Goal: Task Accomplishment & Management: Manage account settings

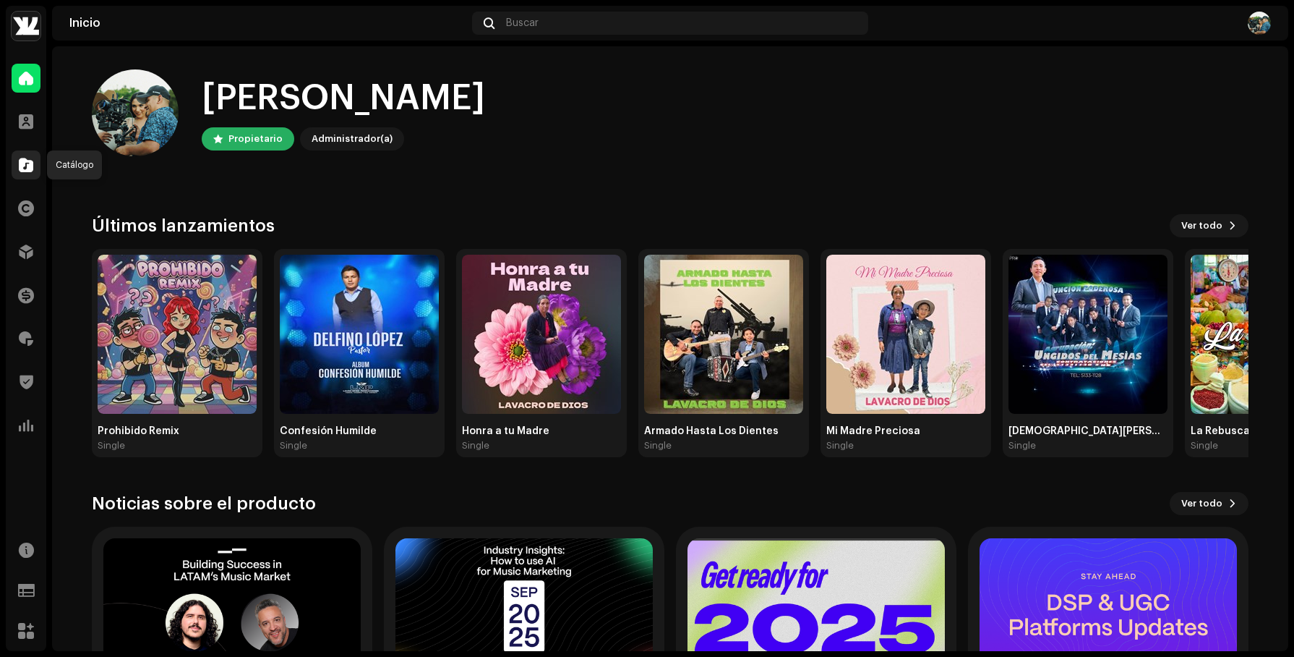
click at [23, 161] on span at bounding box center [26, 165] width 14 height 12
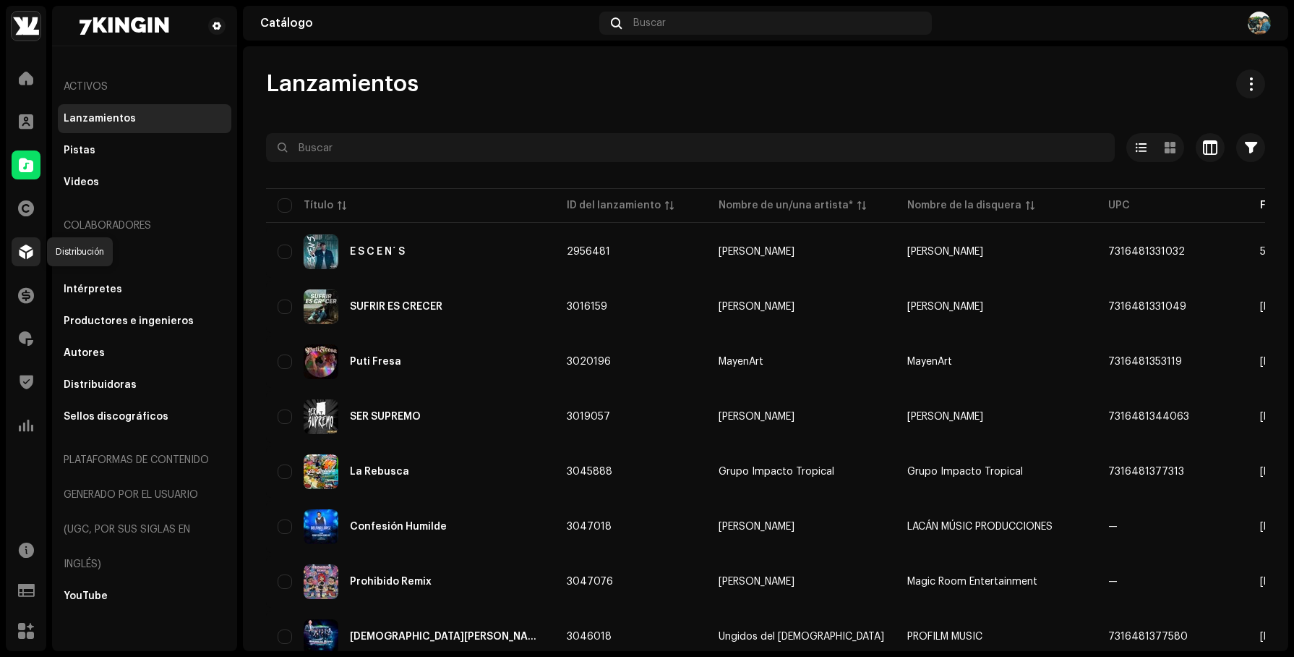
click at [28, 252] on span at bounding box center [26, 252] width 14 height 12
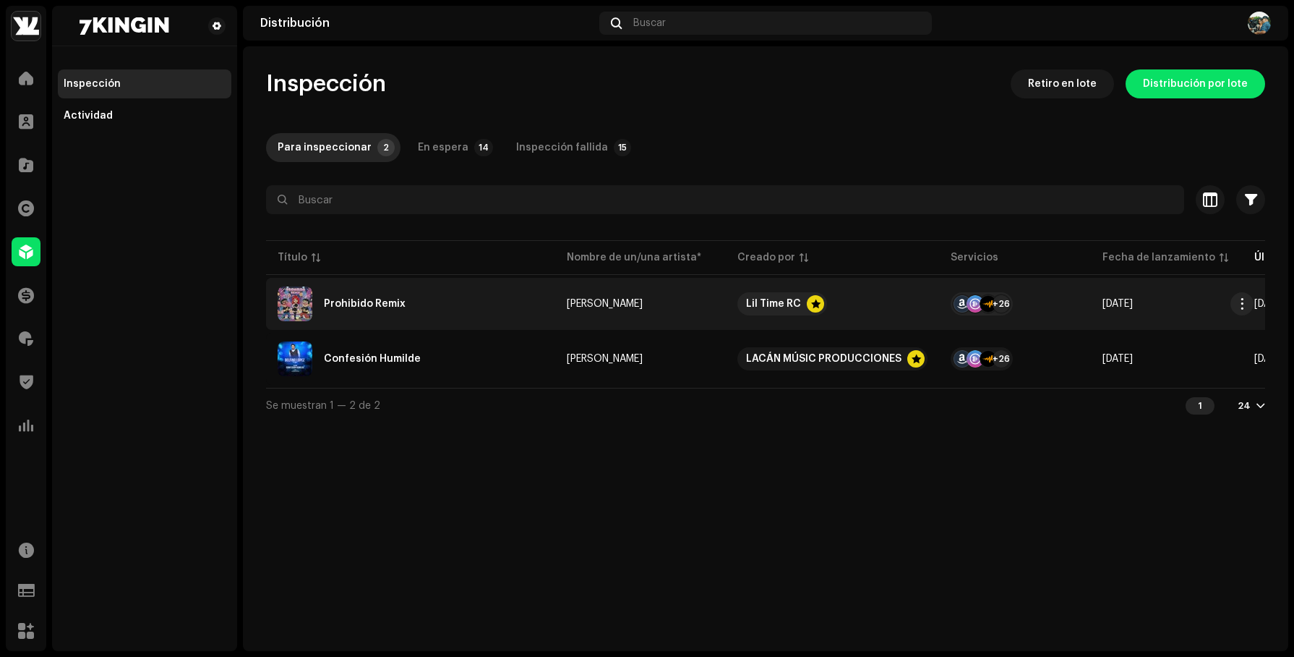
click at [503, 298] on div "Prohibido Remix" at bounding box center [411, 303] width 266 height 35
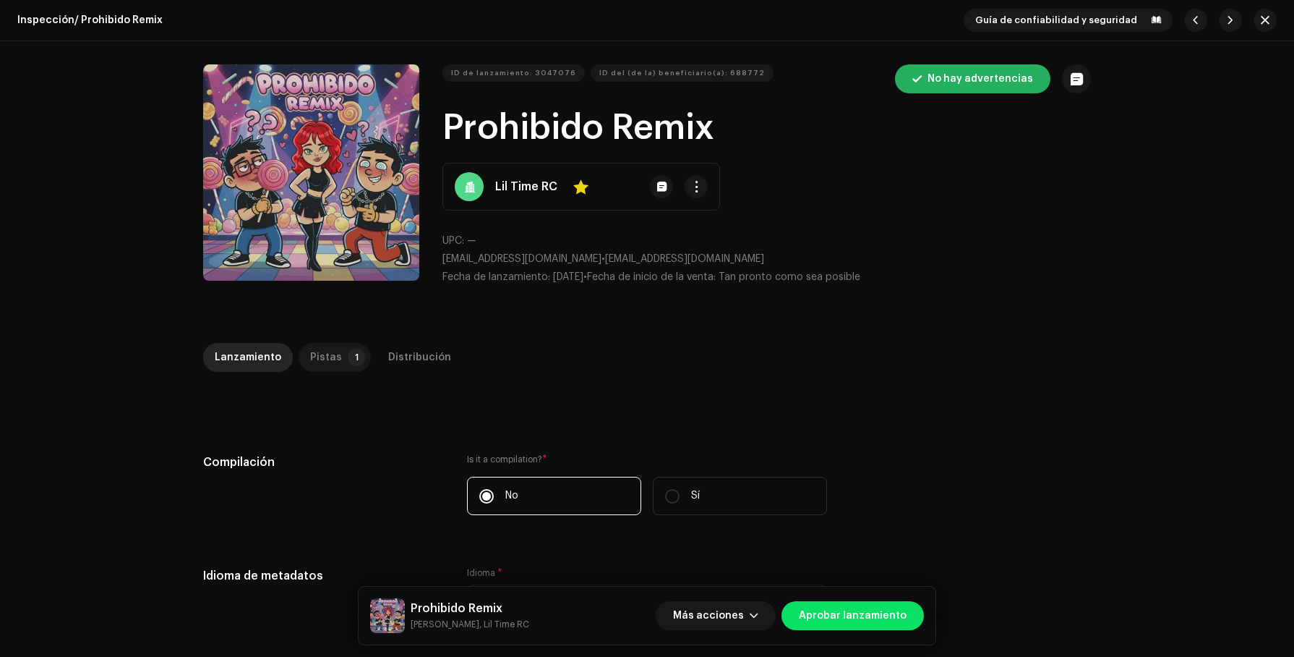
click at [322, 349] on div "Pistas" at bounding box center [326, 357] width 32 height 29
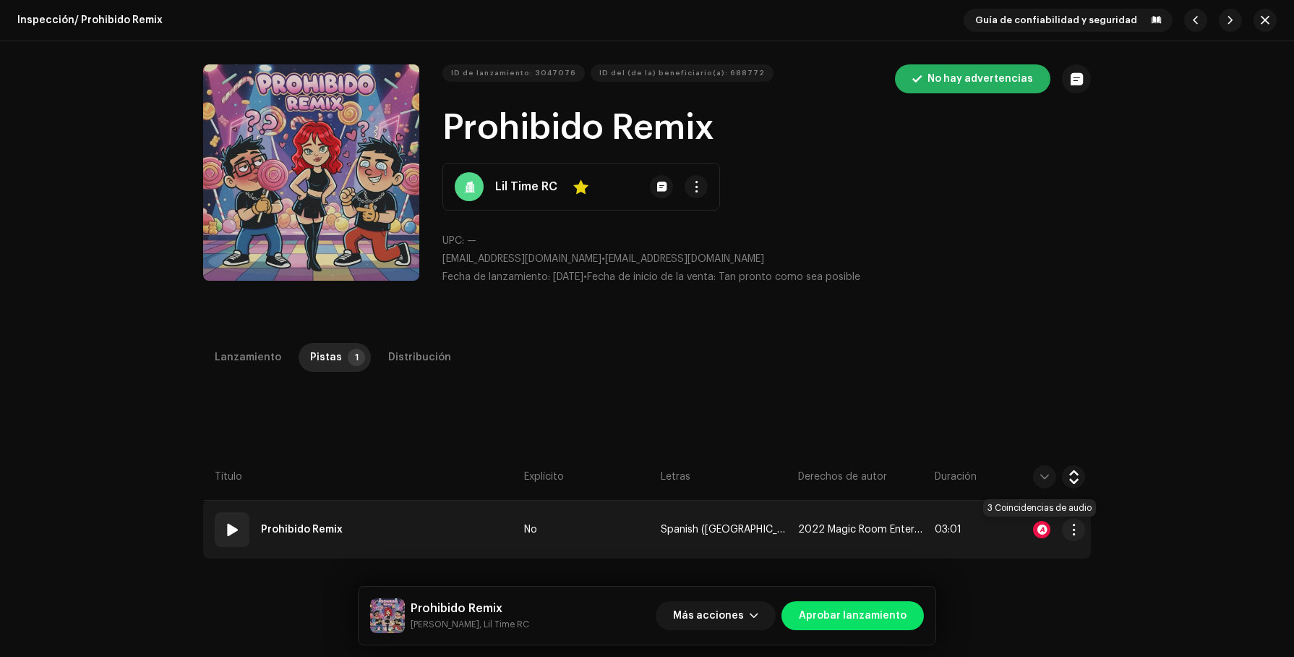
click at [1040, 522] on div at bounding box center [1041, 529] width 17 height 17
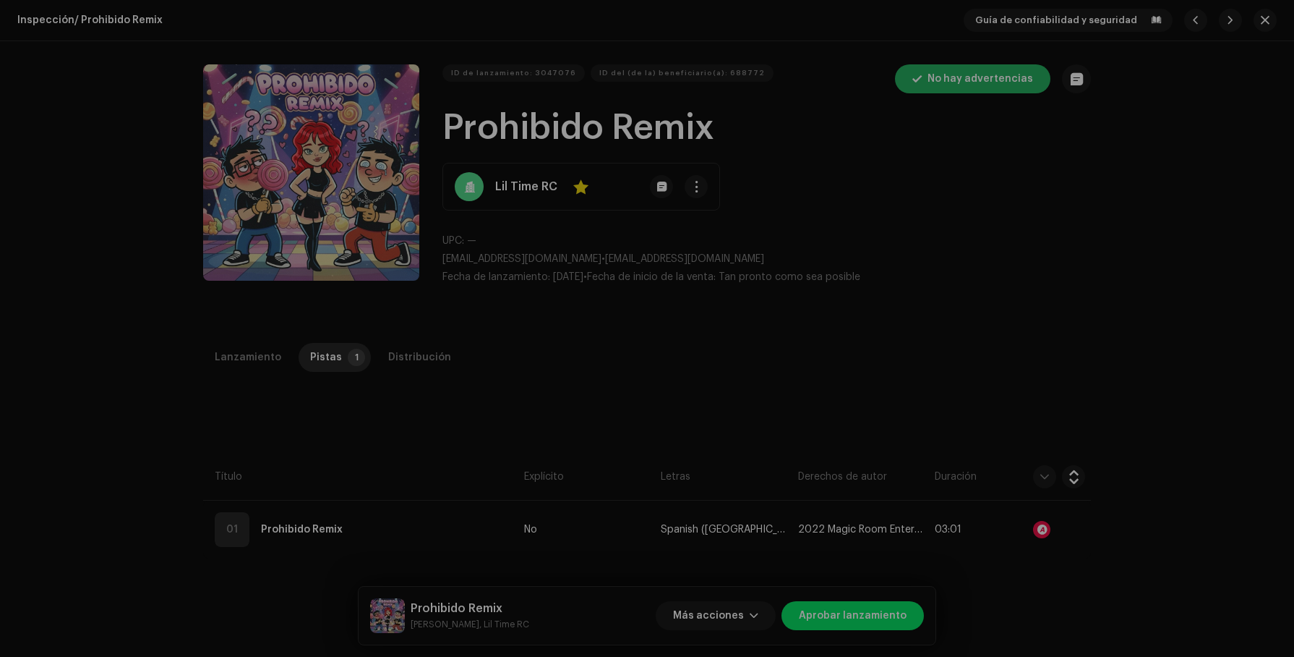
click at [978, 199] on div "Reconocimiento de audio por Remezclas o muestras 3 Todos los resultados requier…" at bounding box center [647, 328] width 1294 height 657
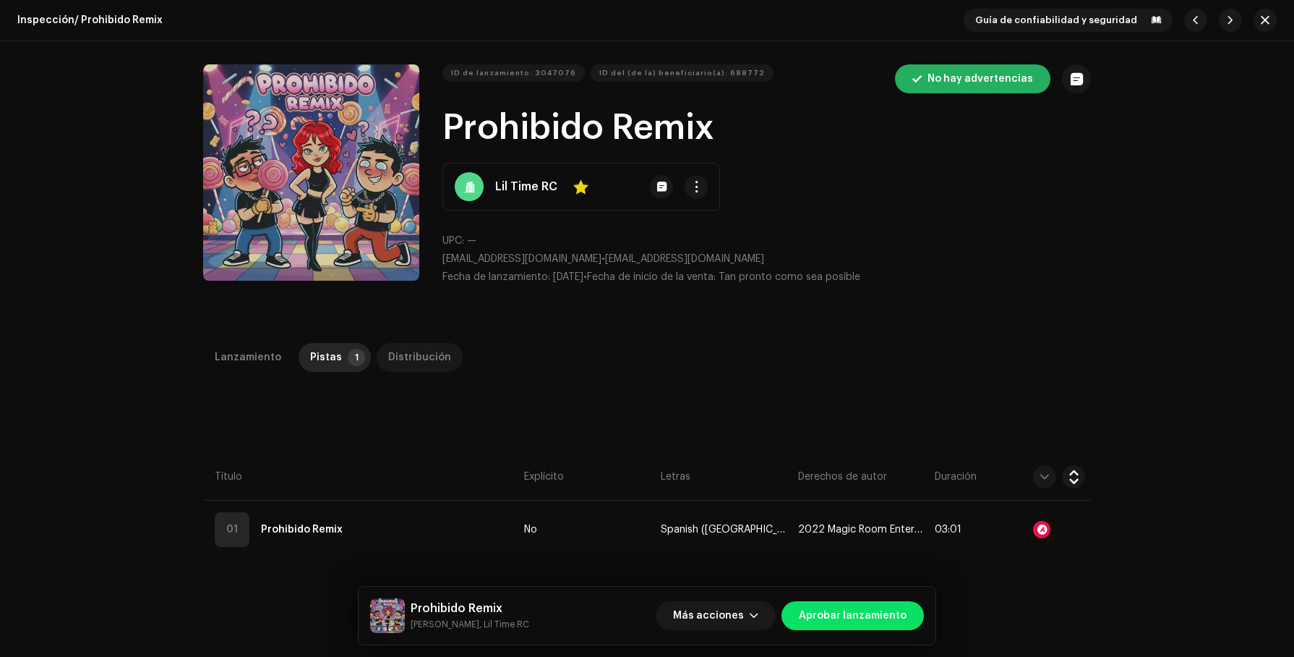
click at [411, 359] on div "Distribución" at bounding box center [419, 357] width 63 height 29
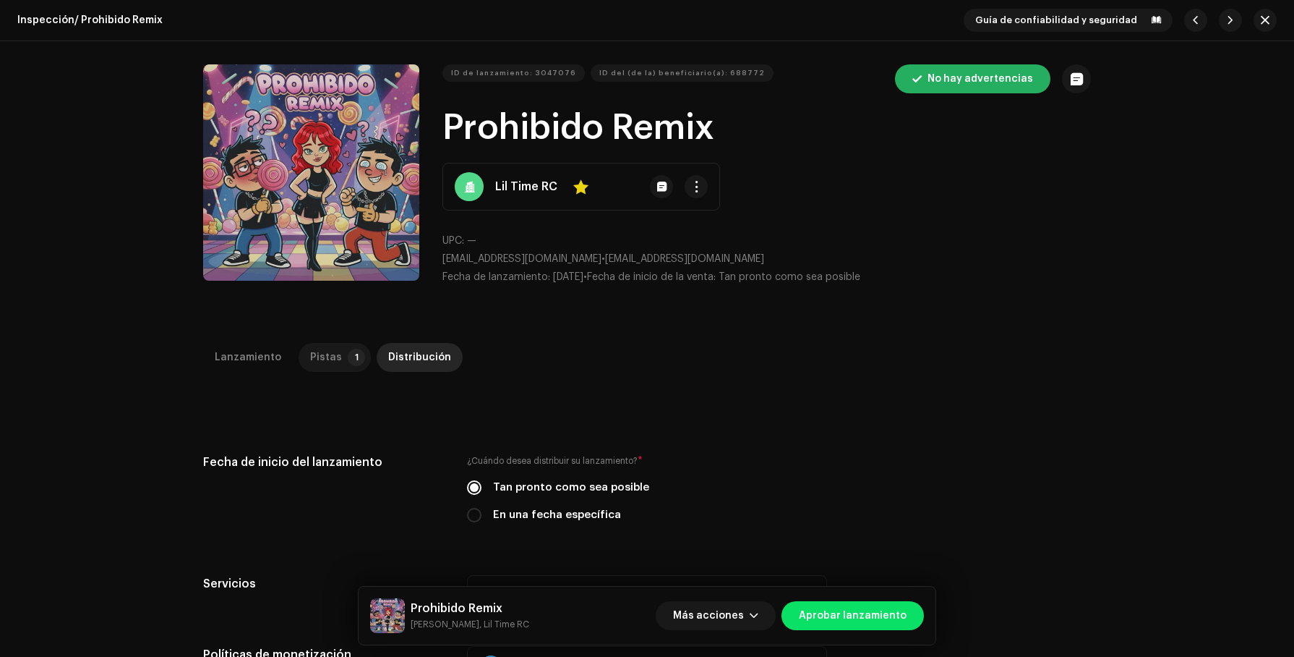
click at [348, 353] on p-badge "1" at bounding box center [356, 357] width 17 height 17
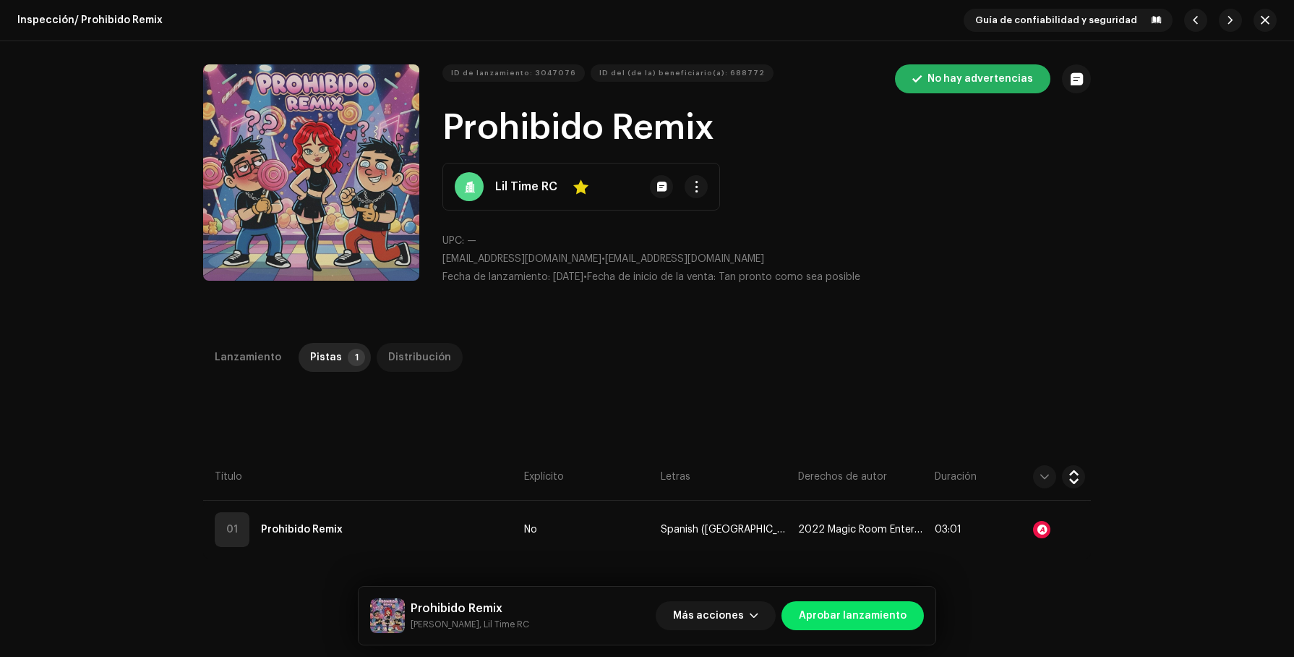
click at [422, 352] on div "Distribución" at bounding box center [419, 357] width 63 height 29
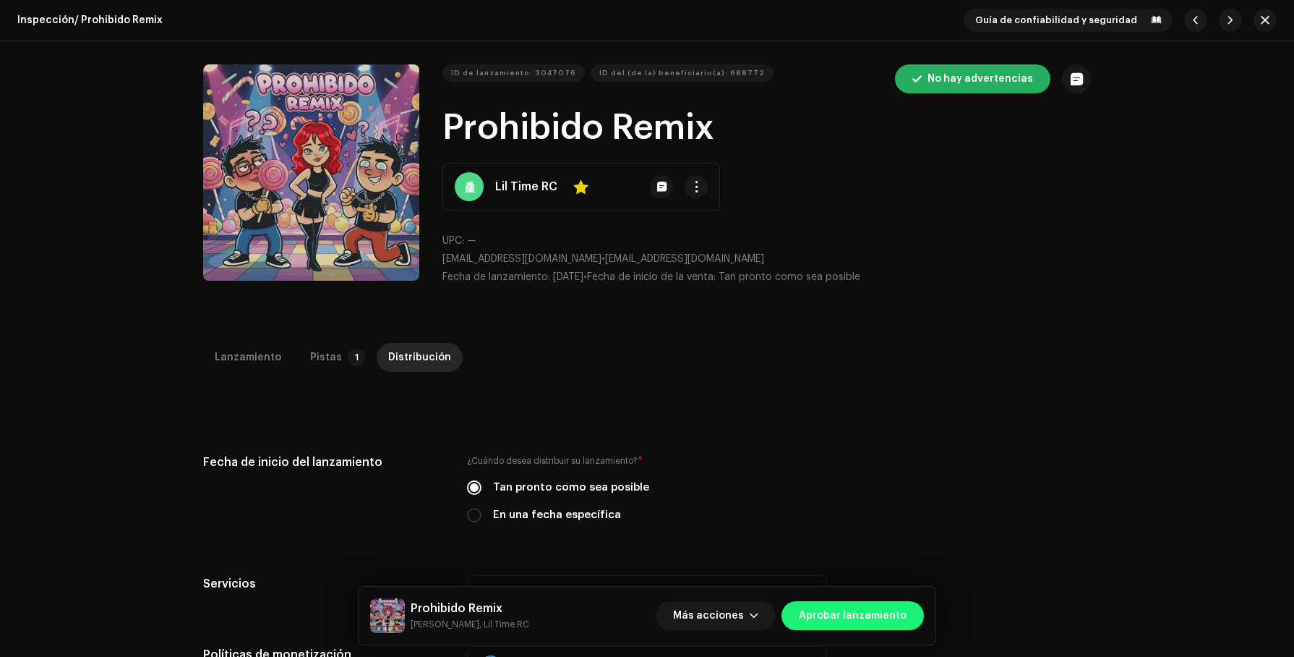
click at [850, 606] on span "Aprobar lanzamiento" at bounding box center [853, 615] width 108 height 29
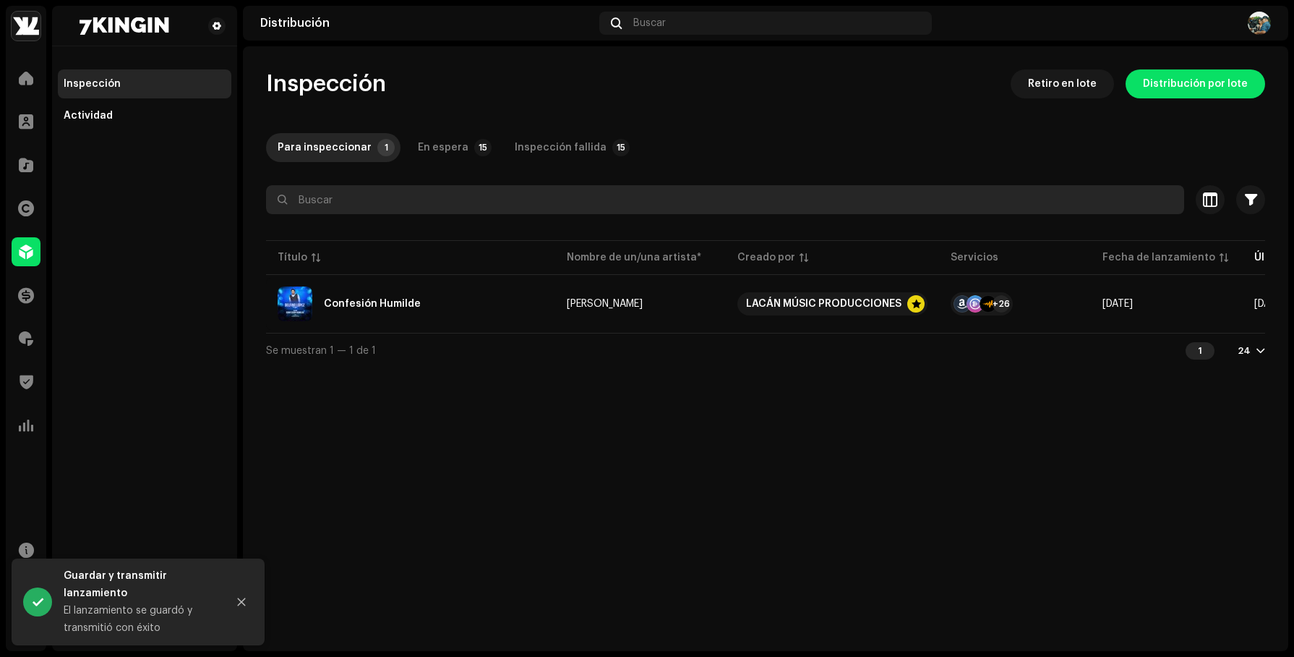
click at [515, 204] on input "text" at bounding box center [725, 199] width 918 height 29
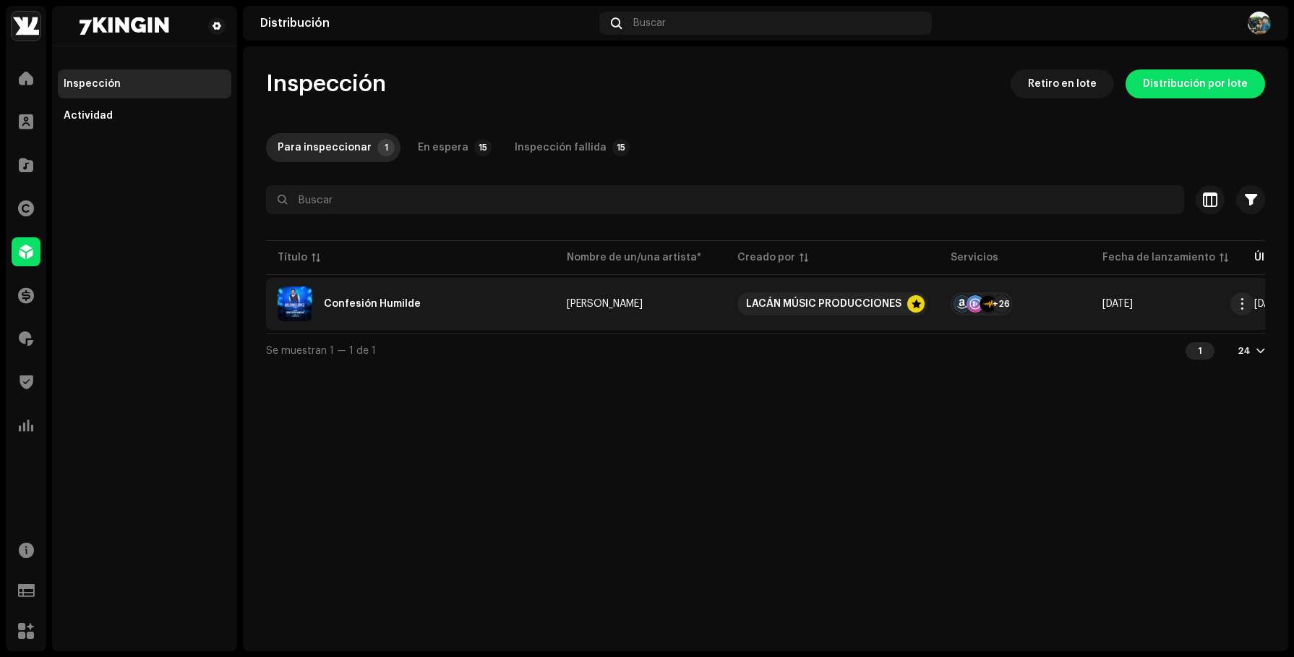
click at [390, 290] on div "Confesión Humilde" at bounding box center [411, 303] width 266 height 35
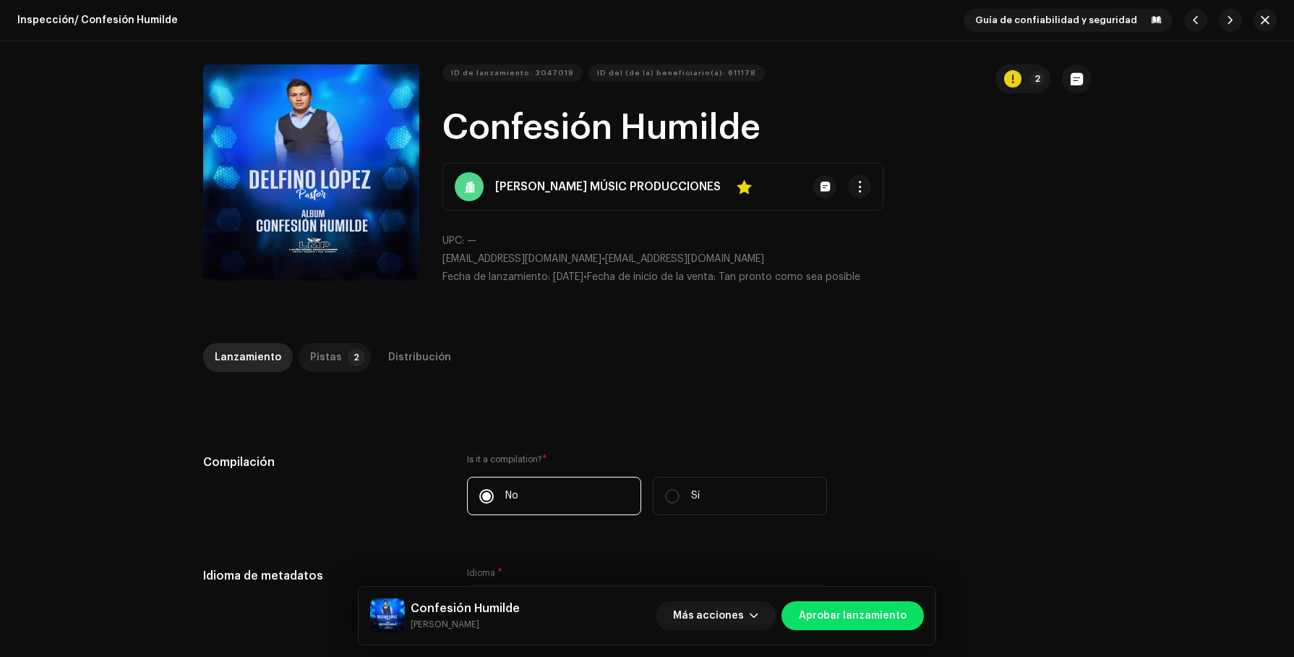
click at [337, 347] on p-tab "Pistas 2" at bounding box center [335, 357] width 72 height 29
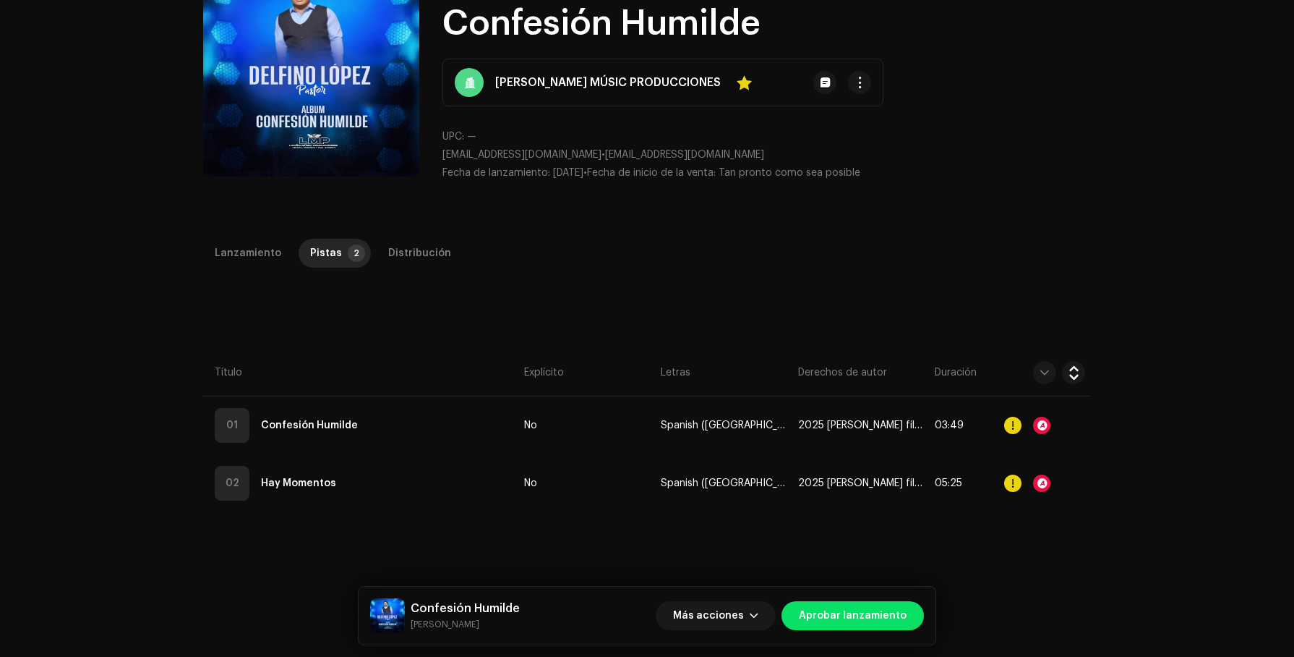
scroll to position [208, 0]
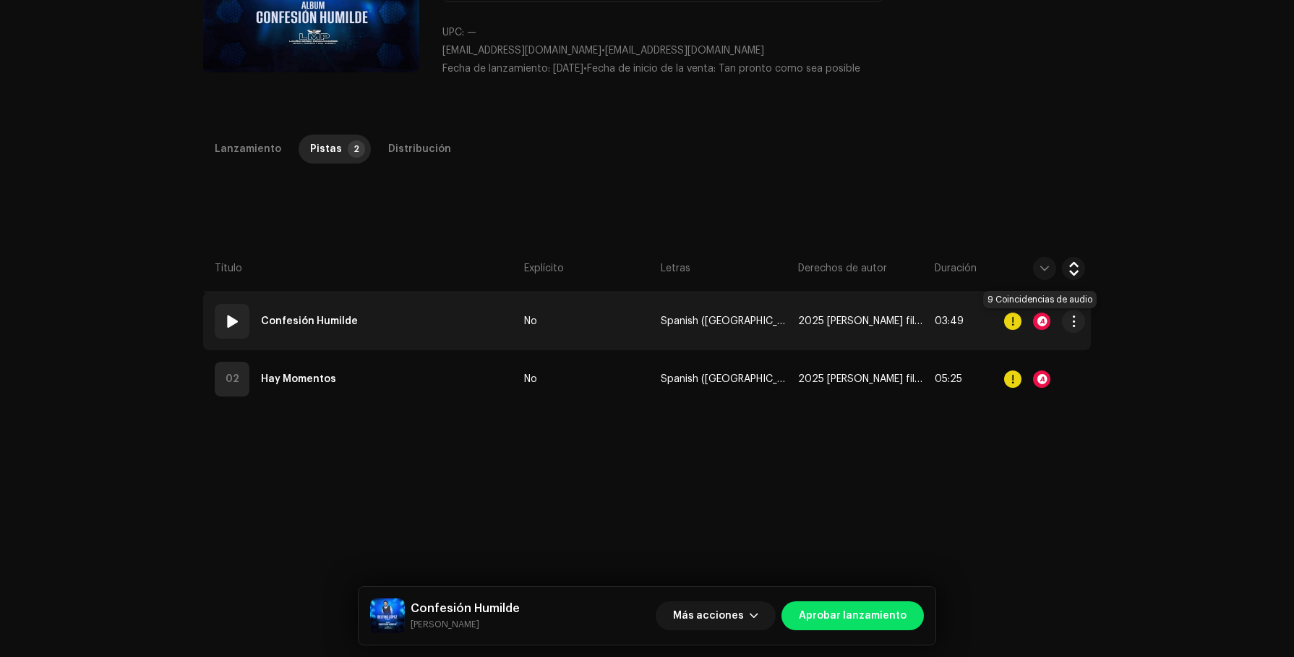
click at [1041, 322] on div at bounding box center [1041, 320] width 17 height 17
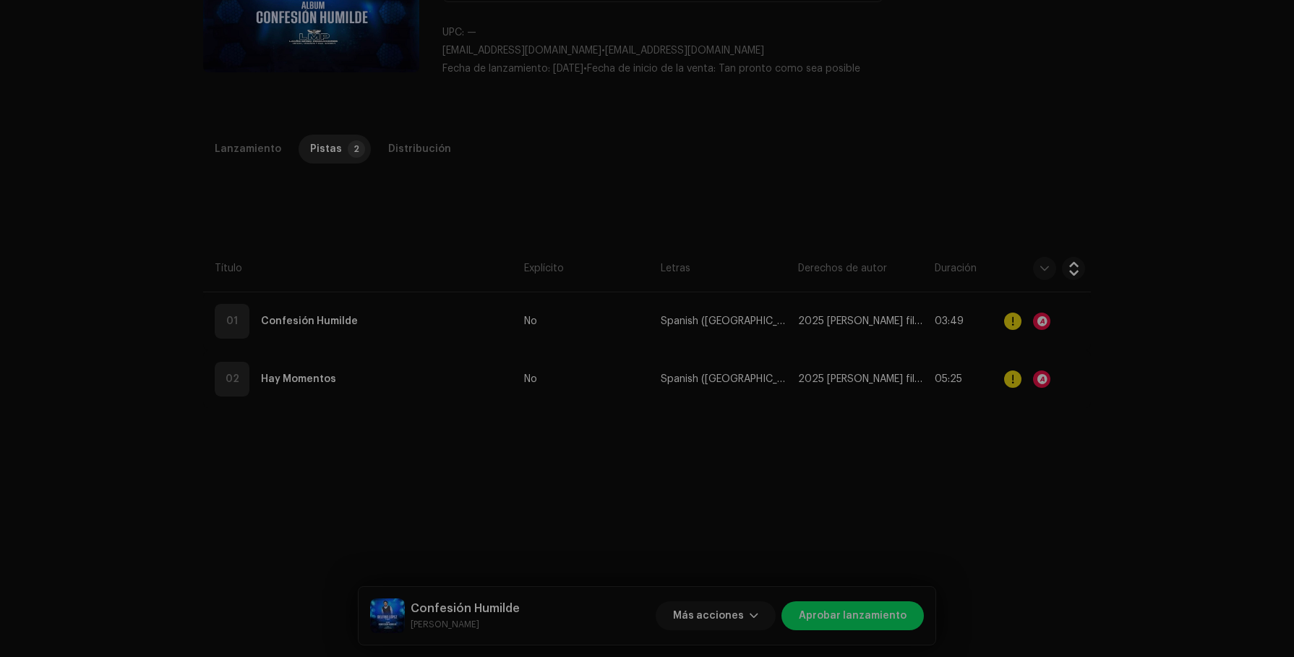
click at [954, 200] on div "Reconocimiento de audio por Canción versionada 9 Todos los resultados requieren…" at bounding box center [647, 328] width 1294 height 657
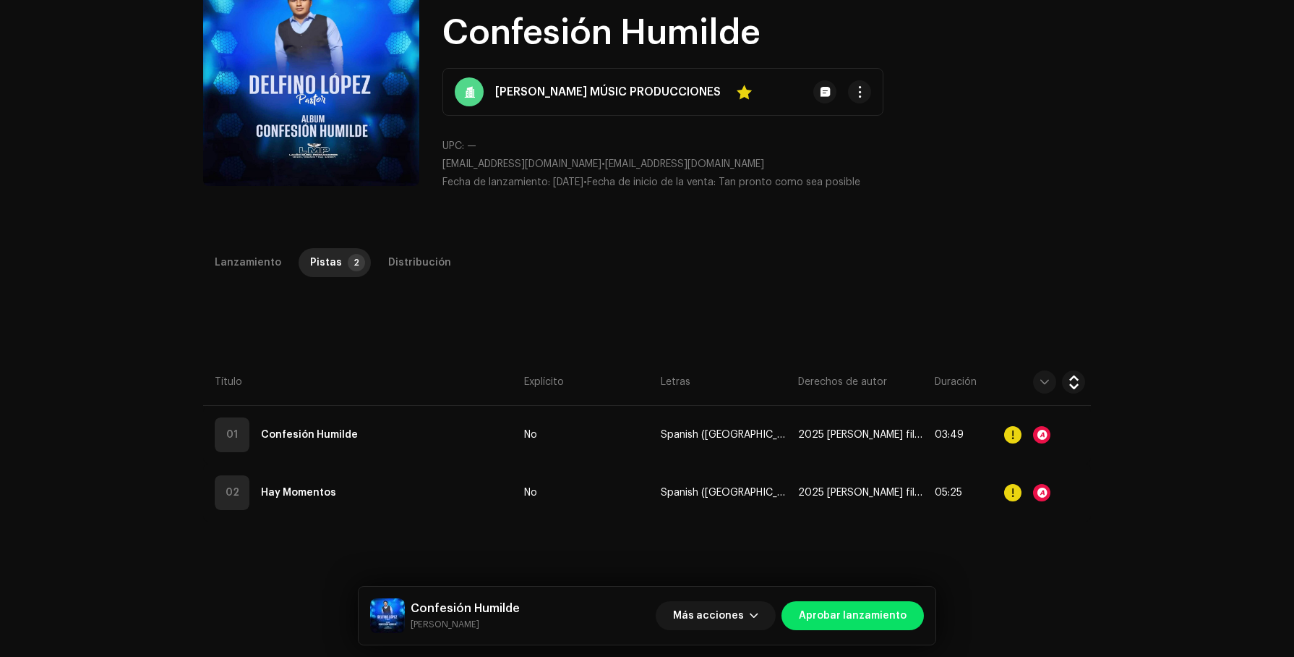
scroll to position [61, 0]
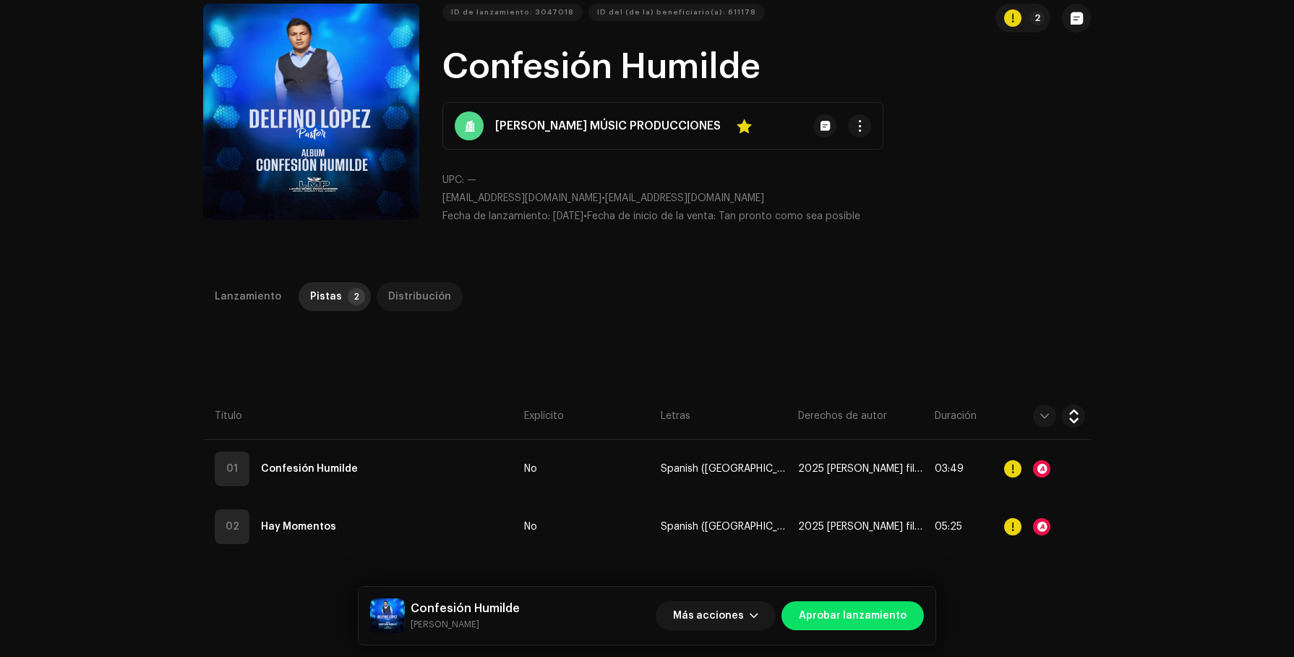
click at [406, 294] on div "Distribución" at bounding box center [419, 296] width 63 height 29
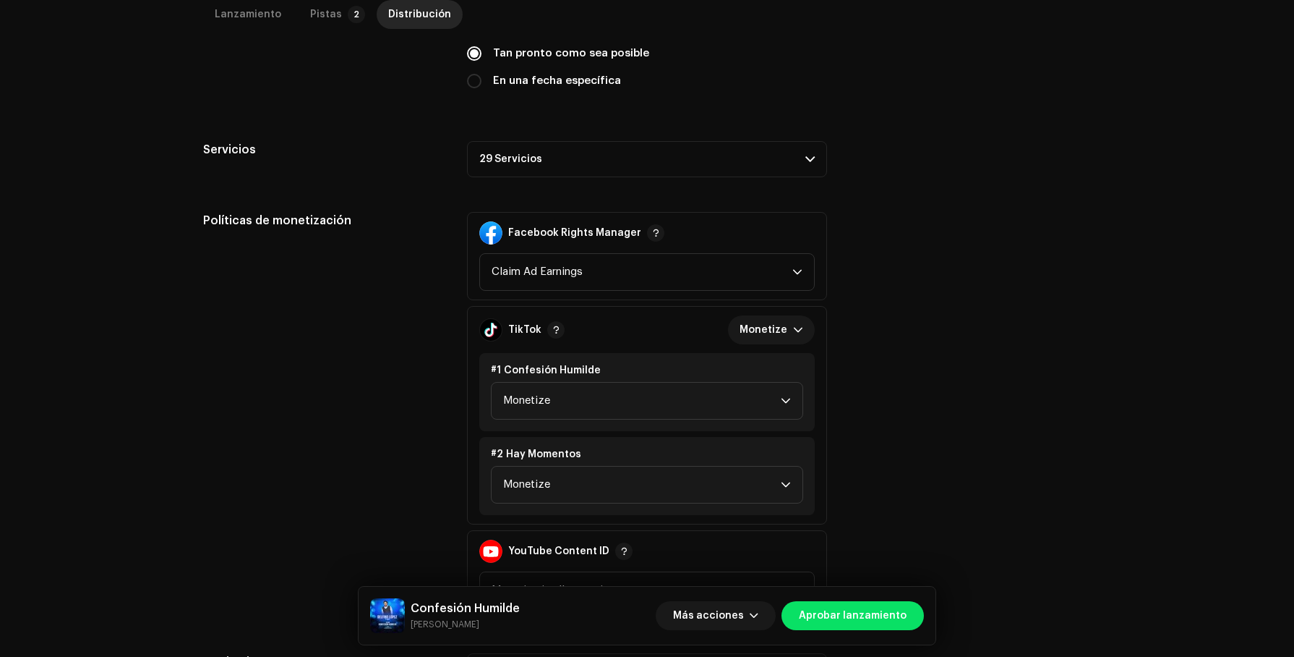
scroll to position [571, 0]
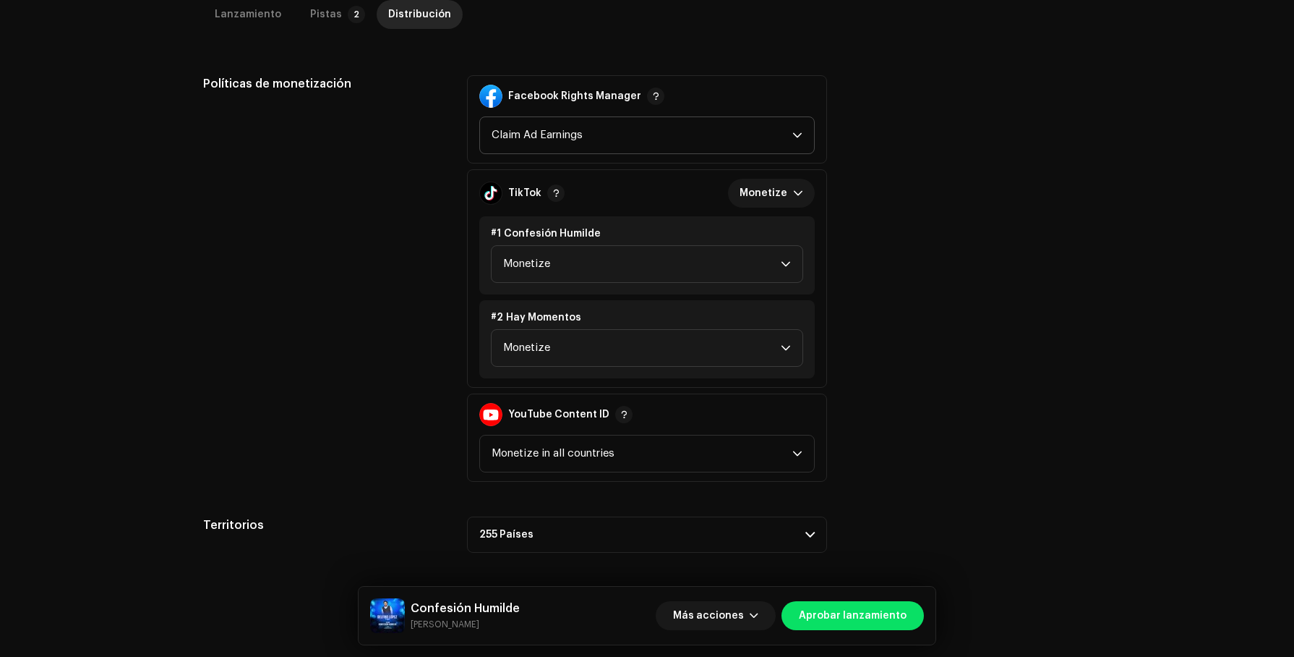
click at [758, 138] on span "Claim Ad Earnings" at bounding box center [642, 135] width 301 height 36
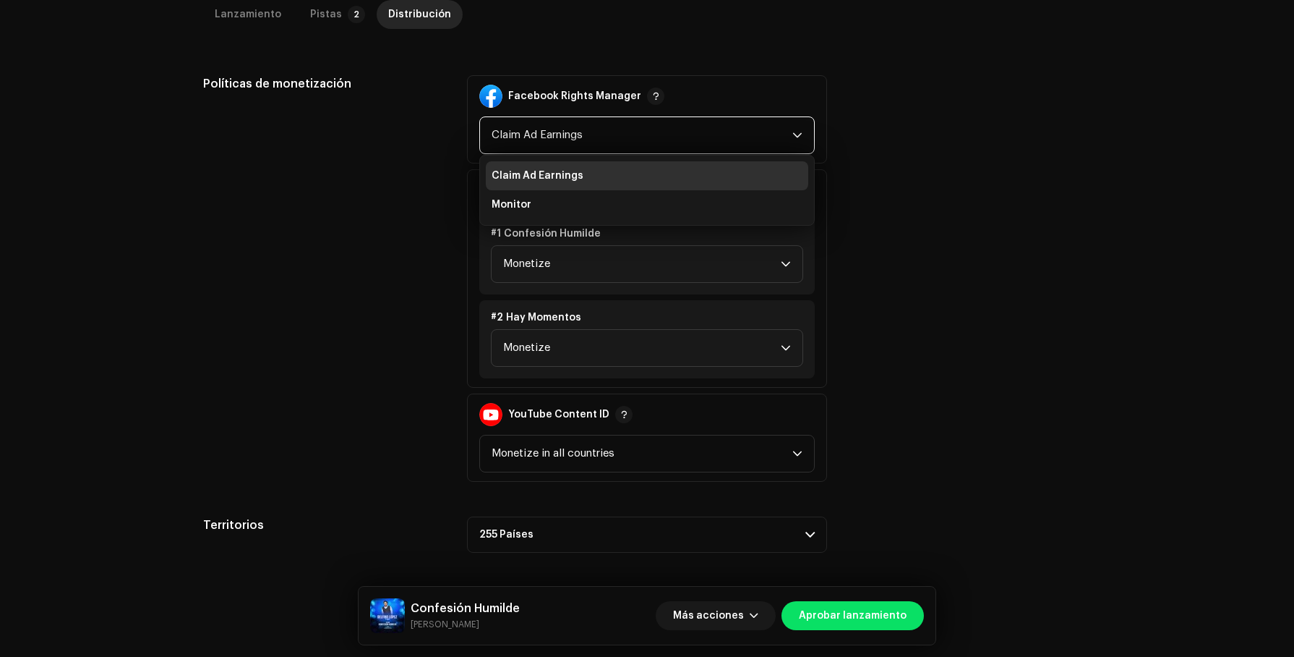
click at [758, 138] on span "Claim Ad Earnings" at bounding box center [642, 135] width 301 height 36
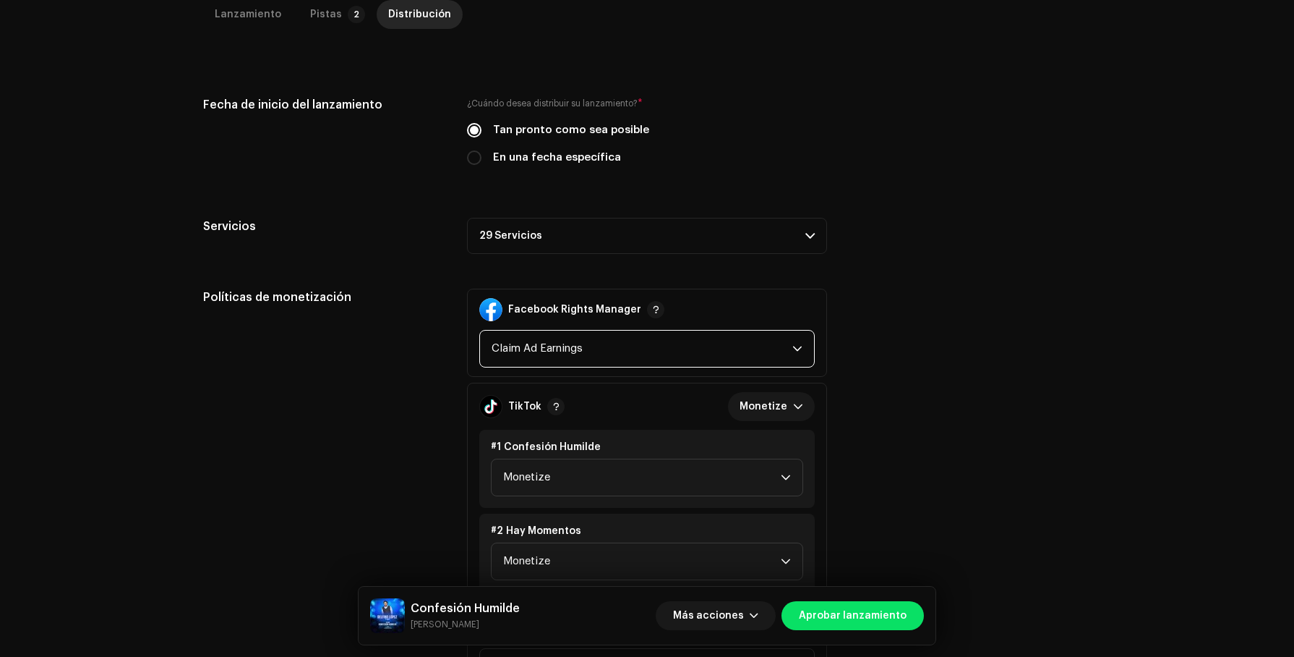
scroll to position [355, 0]
click at [759, 239] on p-accordion-header "29 Servicios" at bounding box center [647, 238] width 360 height 36
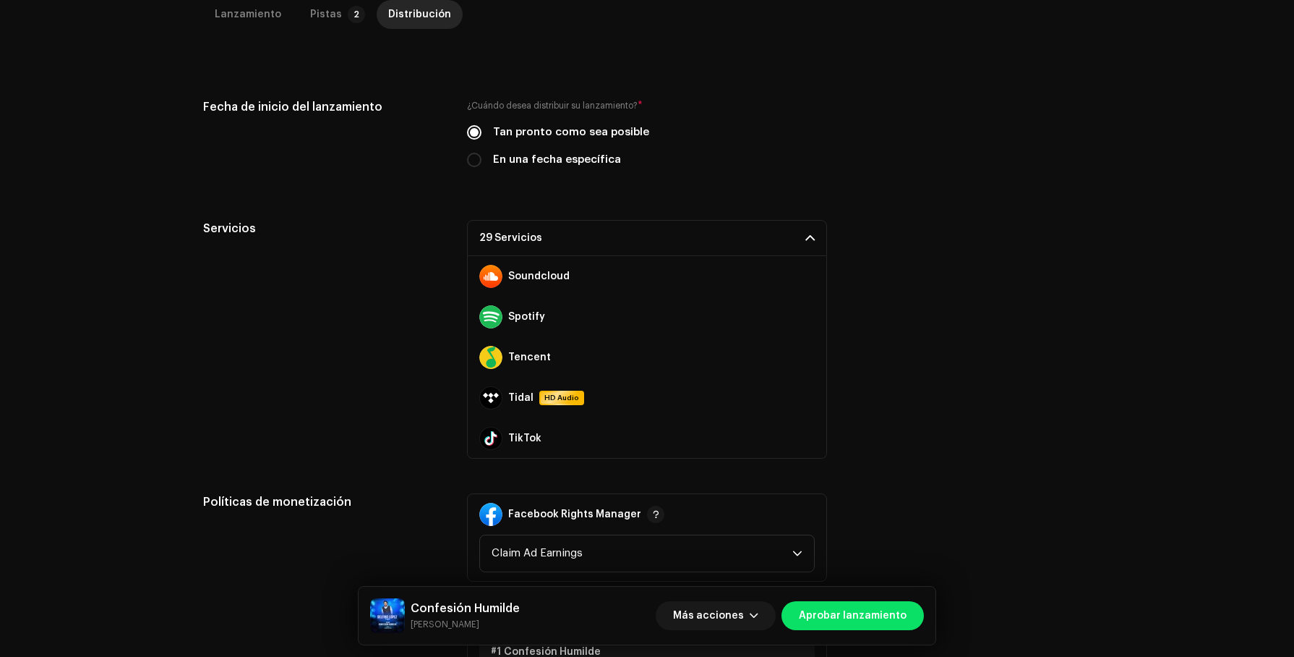
scroll to position [973, 0]
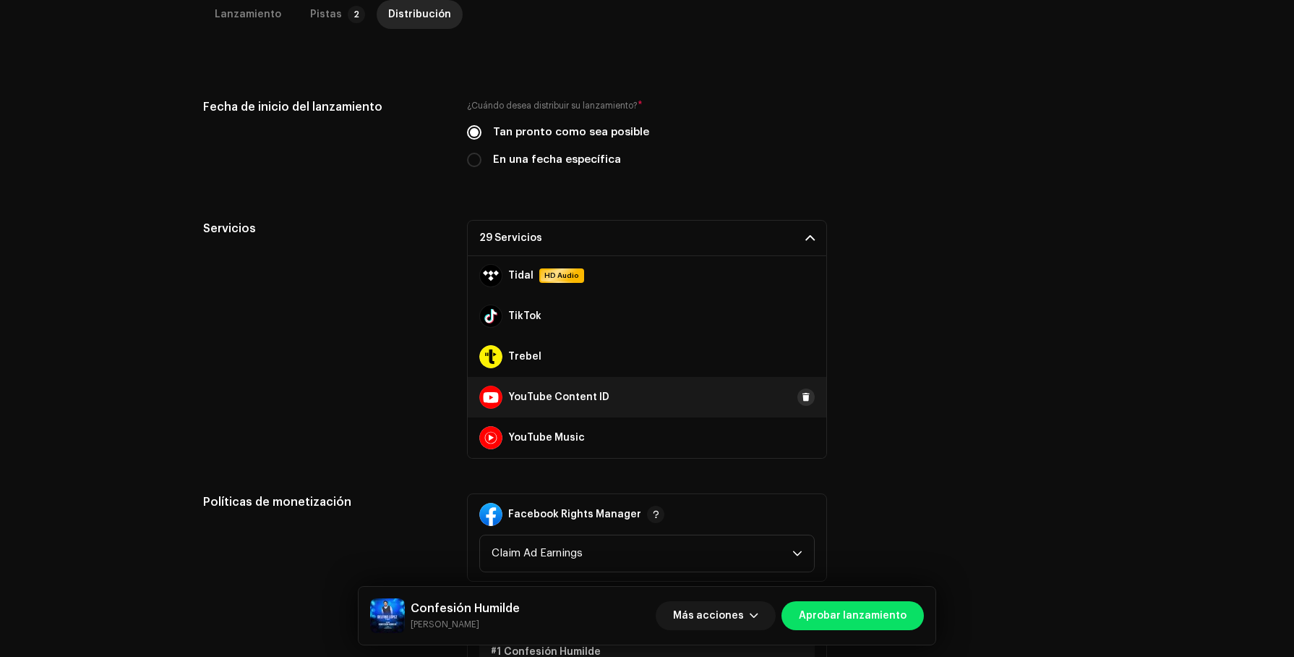
click at [803, 398] on span at bounding box center [806, 397] width 9 height 12
click at [920, 359] on div "Servicios 28 Servicios Amazon HD Audio Anghami Audiomack AWA Boomplay Deezer Fa…" at bounding box center [647, 339] width 888 height 239
click at [870, 610] on span "Aprobar lanzamiento" at bounding box center [853, 615] width 108 height 29
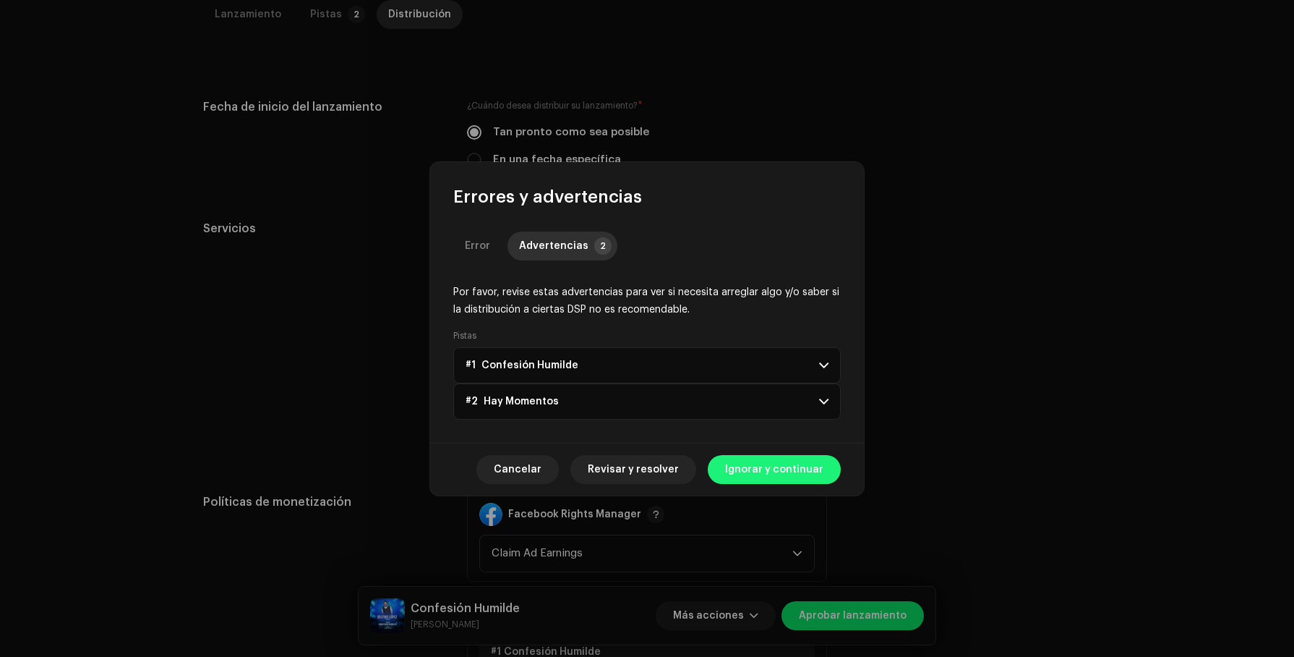
click at [806, 458] on span "Ignorar y continuar" at bounding box center [774, 469] width 98 height 29
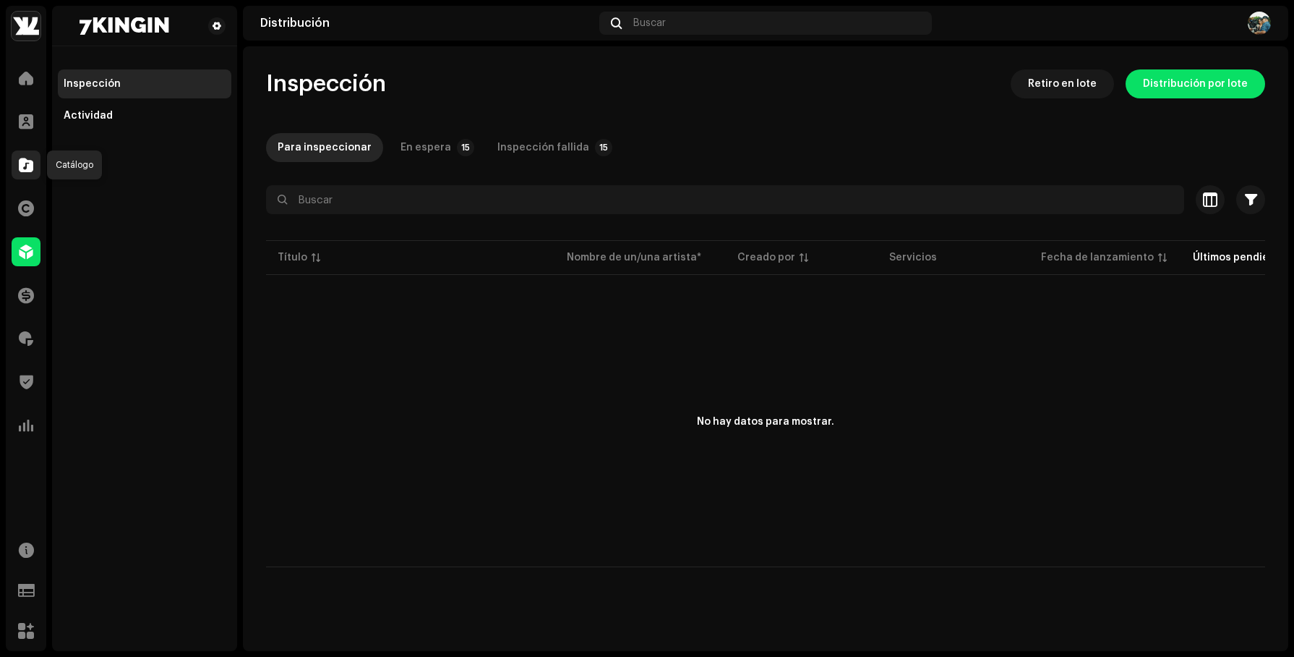
click at [24, 165] on span at bounding box center [26, 165] width 14 height 12
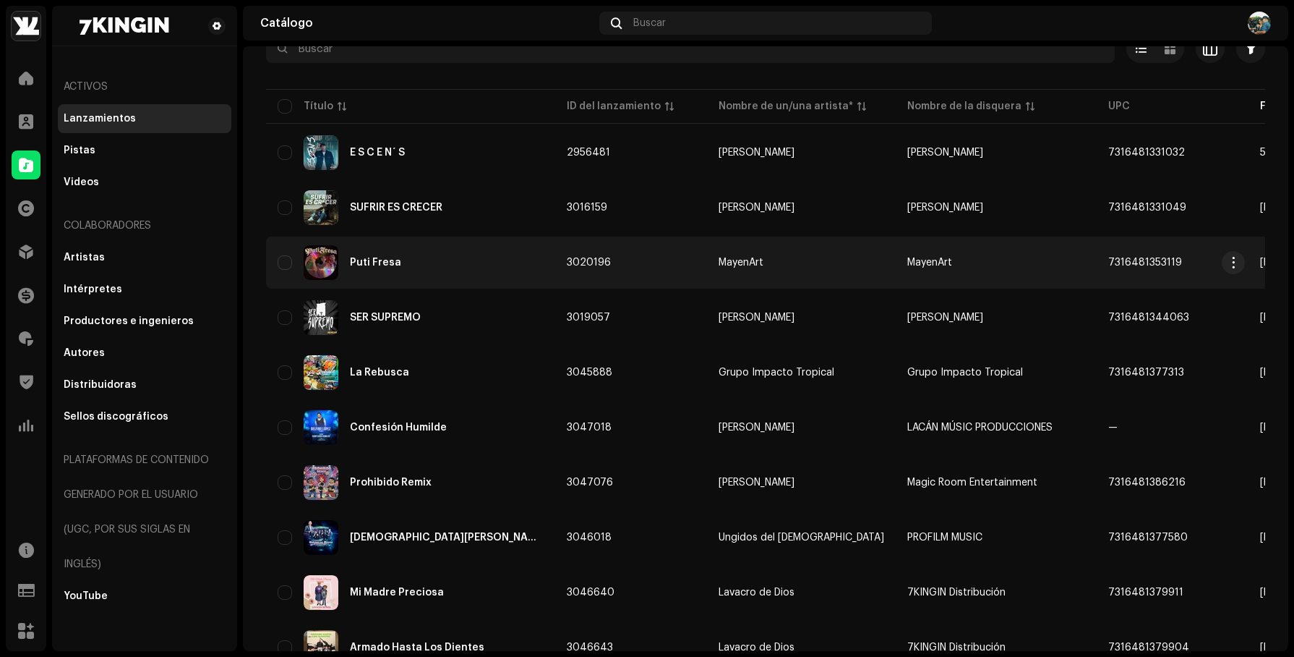
scroll to position [105, 0]
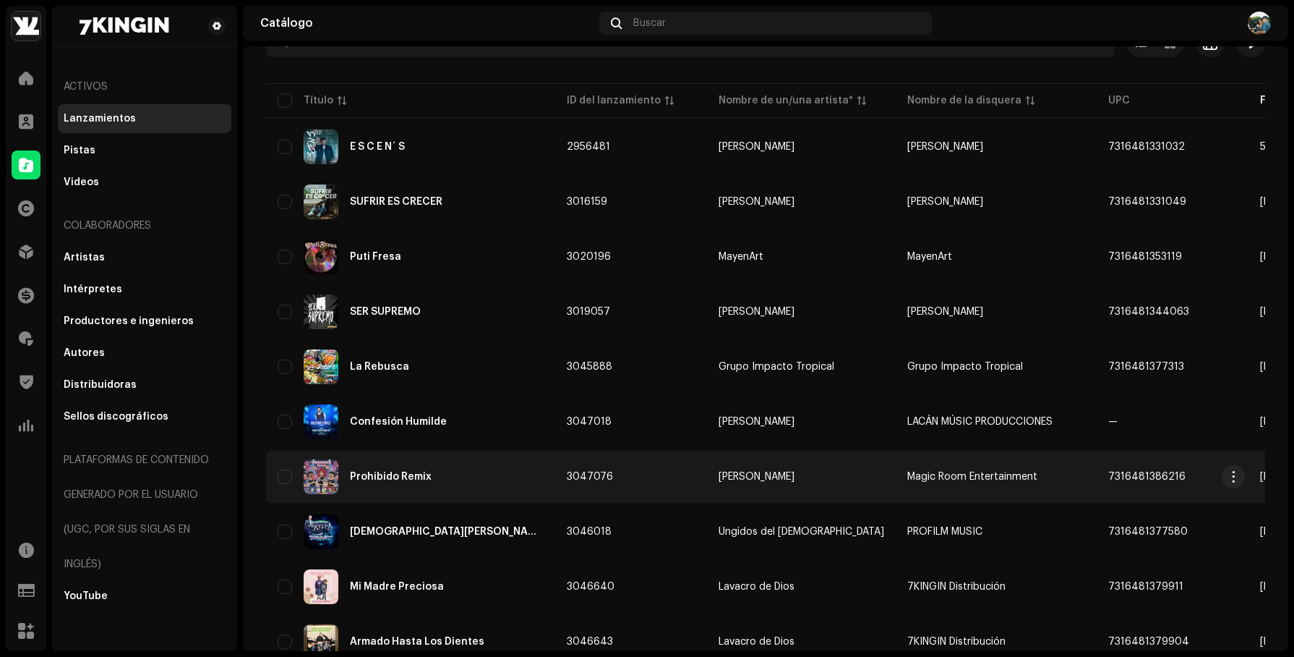
click at [419, 471] on div "Prohibido Remix" at bounding box center [391, 476] width 82 height 10
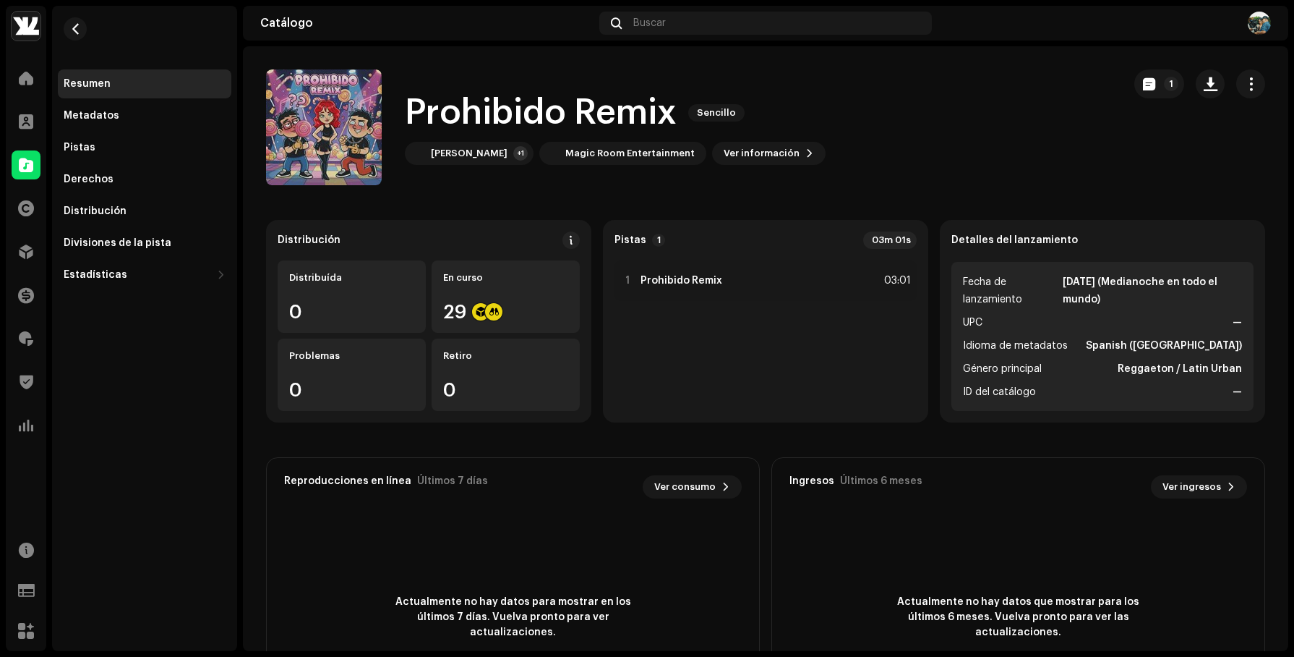
click at [464, 108] on h1 "Prohibido Remix" at bounding box center [541, 113] width 272 height 46
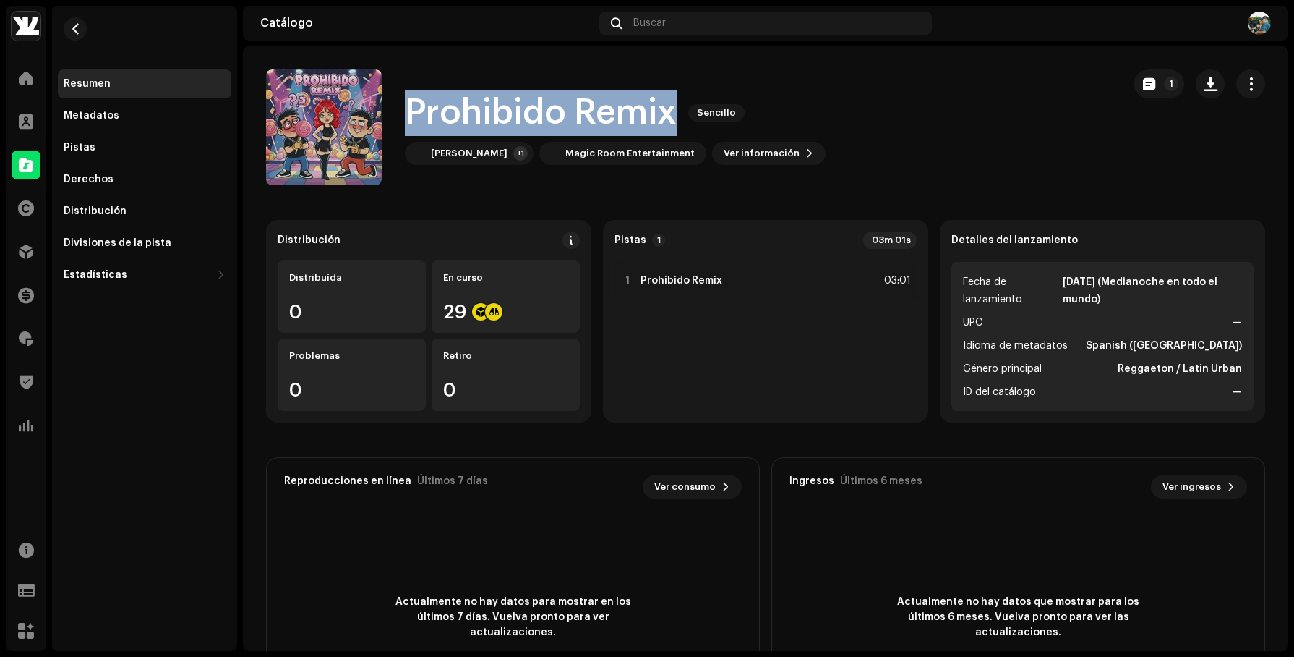
click at [464, 108] on h1 "Prohibido Remix" at bounding box center [541, 113] width 272 height 46
copy div "Prohibido Remix Sencillo"
click at [31, 80] on span at bounding box center [26, 78] width 14 height 12
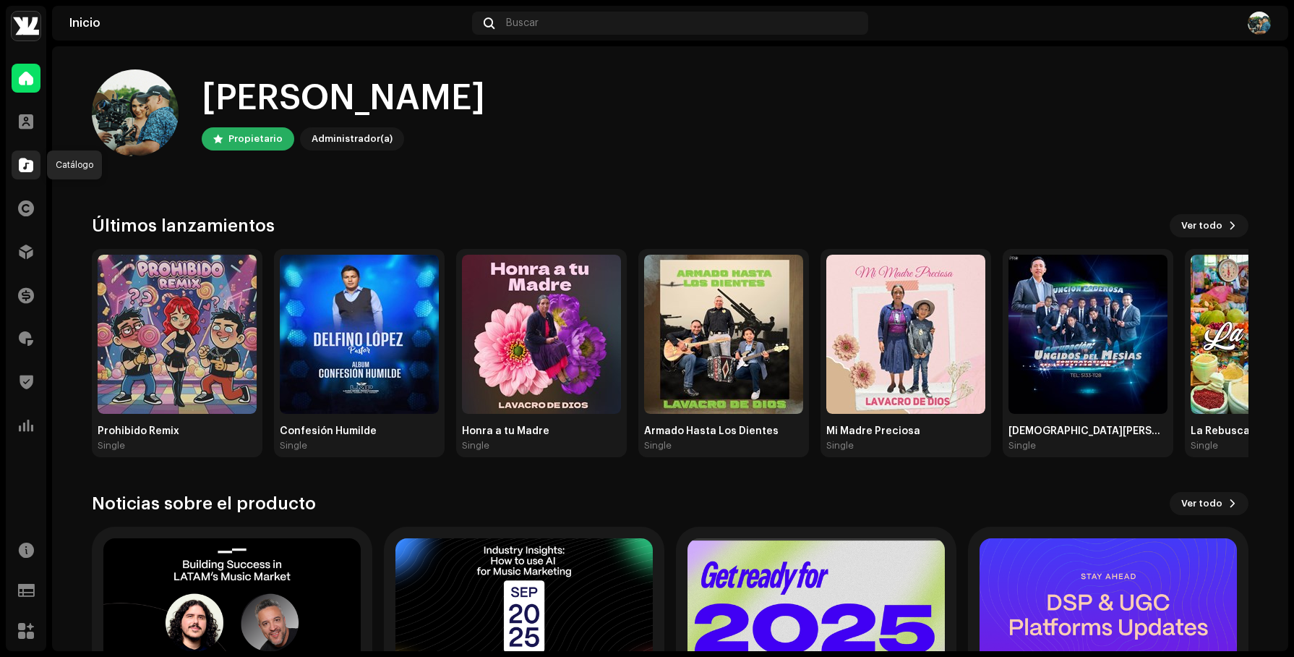
click at [30, 161] on span at bounding box center [26, 165] width 14 height 12
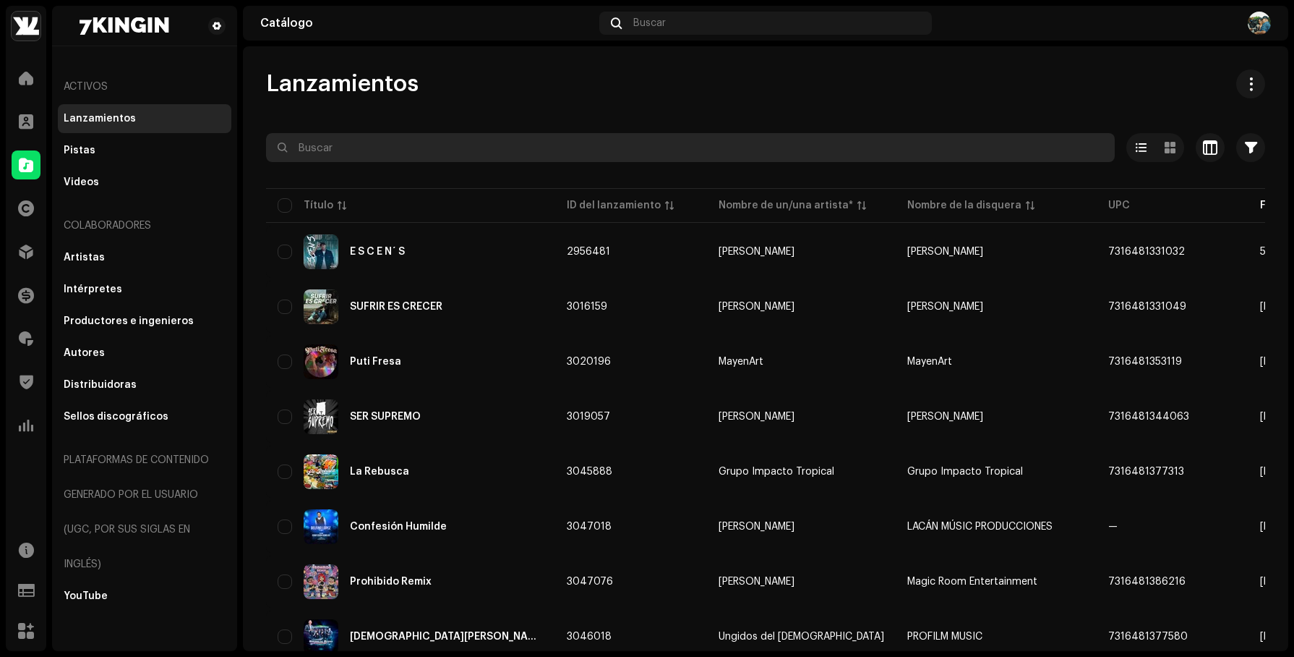
click at [343, 145] on input "text" at bounding box center [690, 147] width 849 height 29
paste input "Prohibido Remix"
type input "Prohibido Remix"
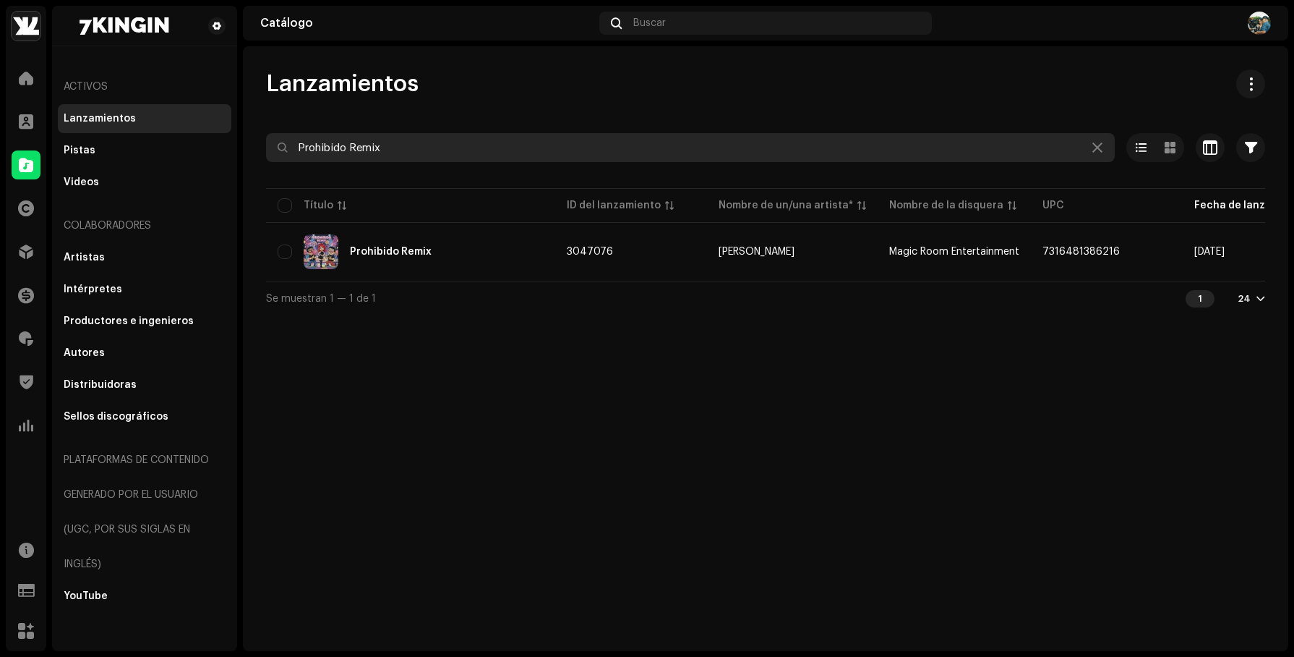
click at [434, 141] on input "Prohibido Remix" at bounding box center [690, 147] width 849 height 29
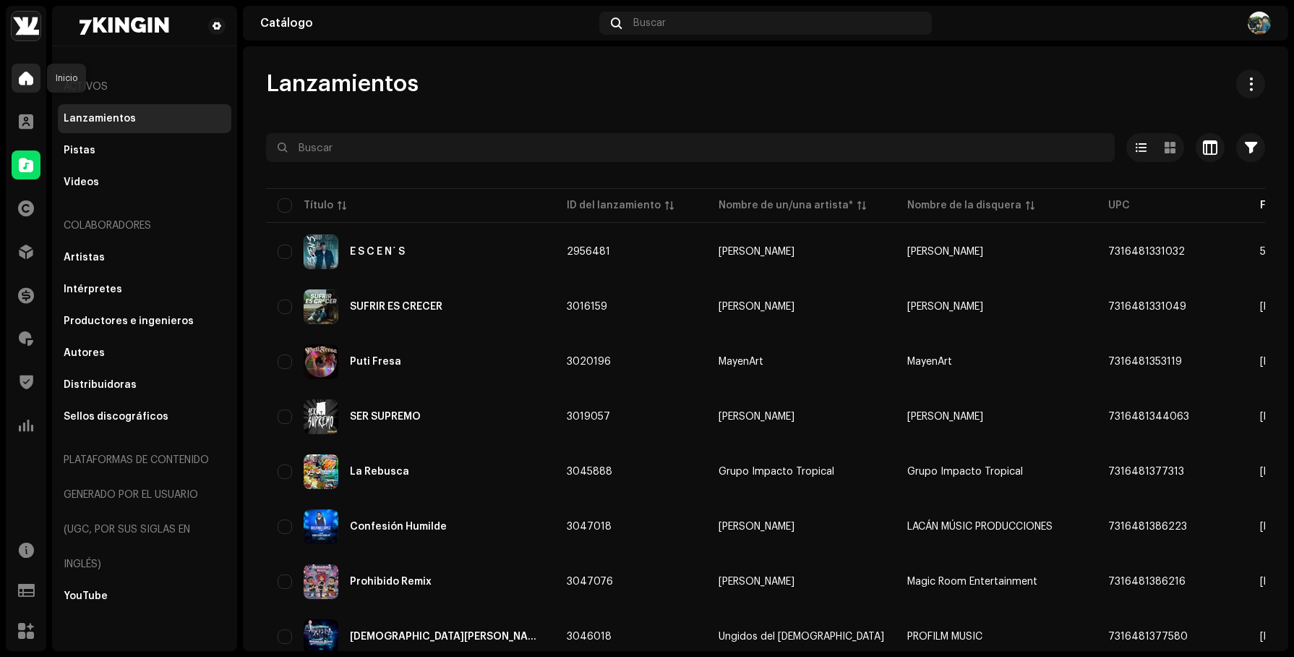
click at [34, 80] on div at bounding box center [26, 78] width 29 height 29
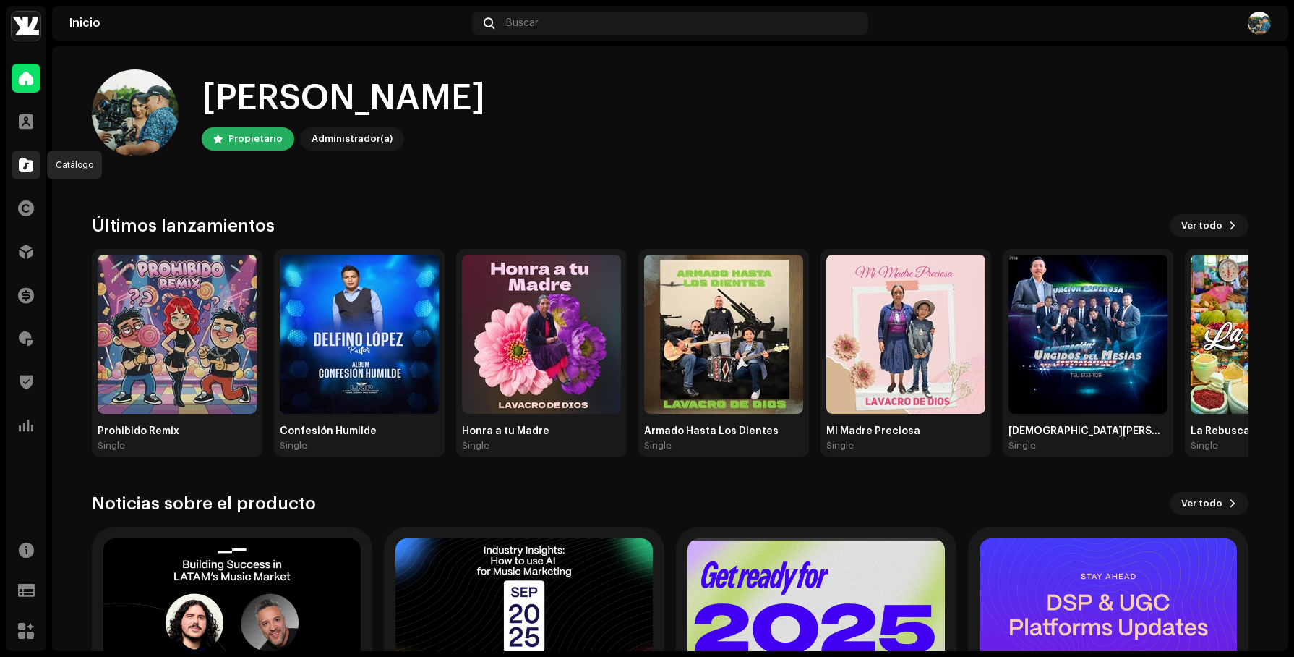
click at [16, 156] on div at bounding box center [26, 164] width 29 height 29
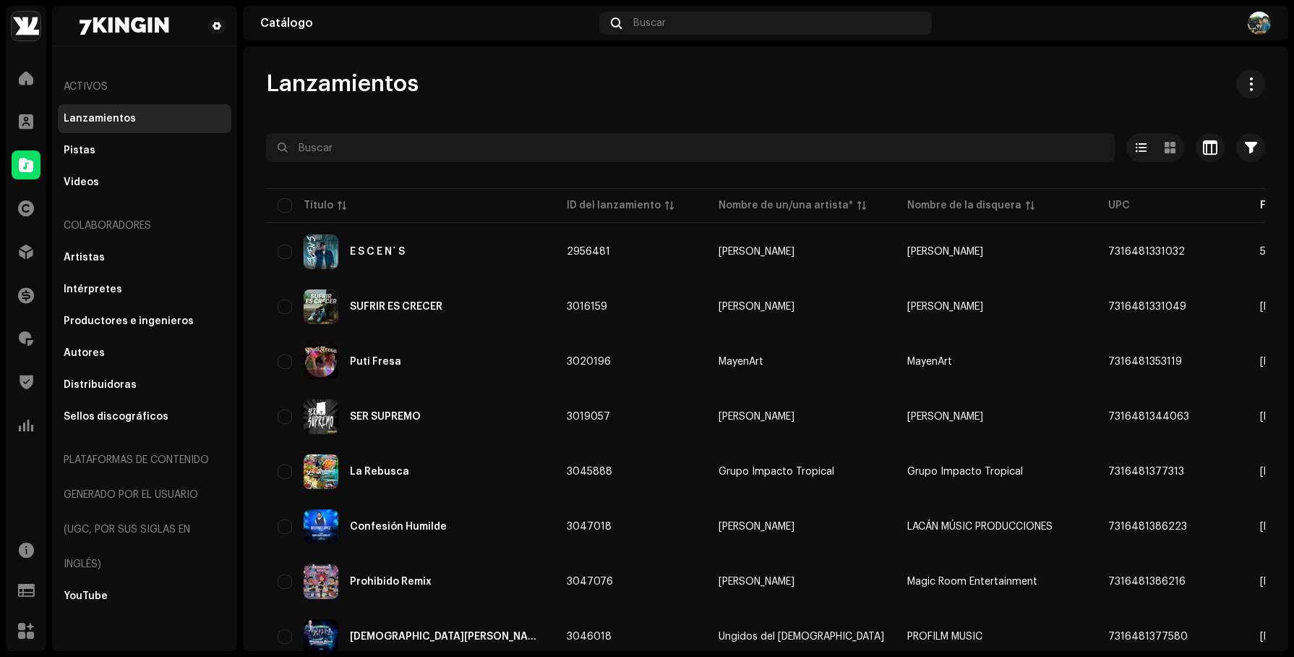
scroll to position [14, 0]
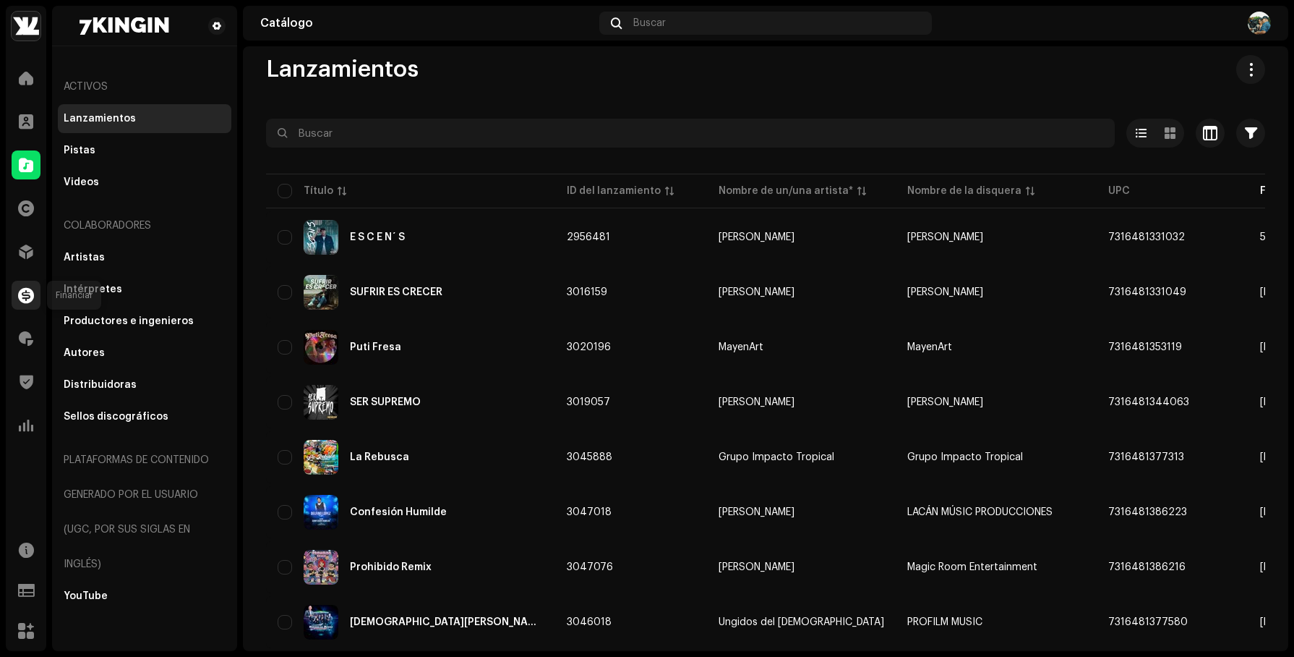
click at [32, 298] on span at bounding box center [26, 295] width 16 height 12
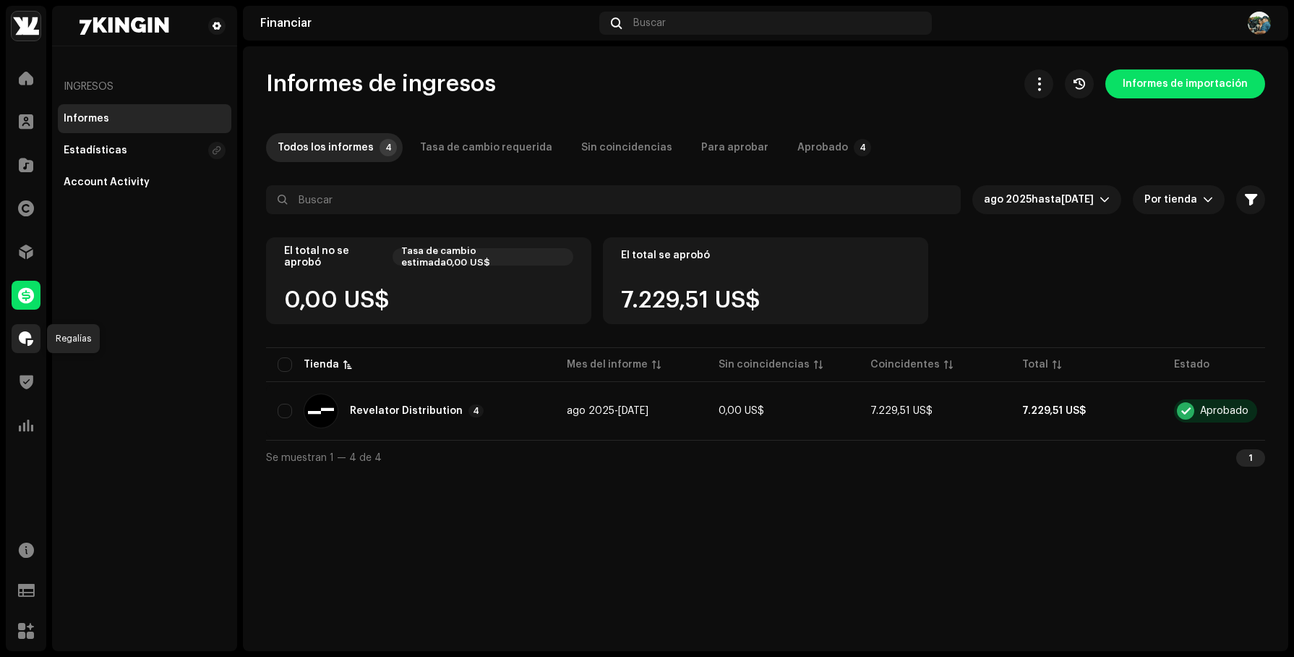
click at [23, 338] on span at bounding box center [26, 339] width 14 height 12
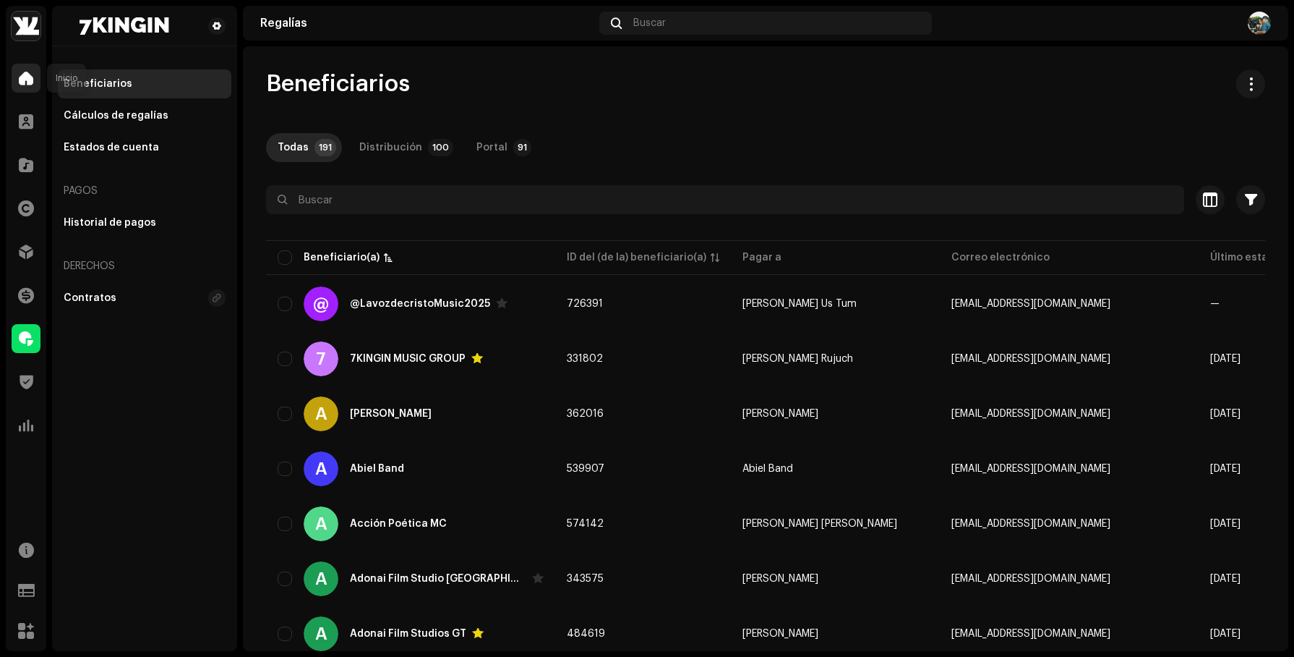
click at [30, 74] on span at bounding box center [26, 78] width 14 height 12
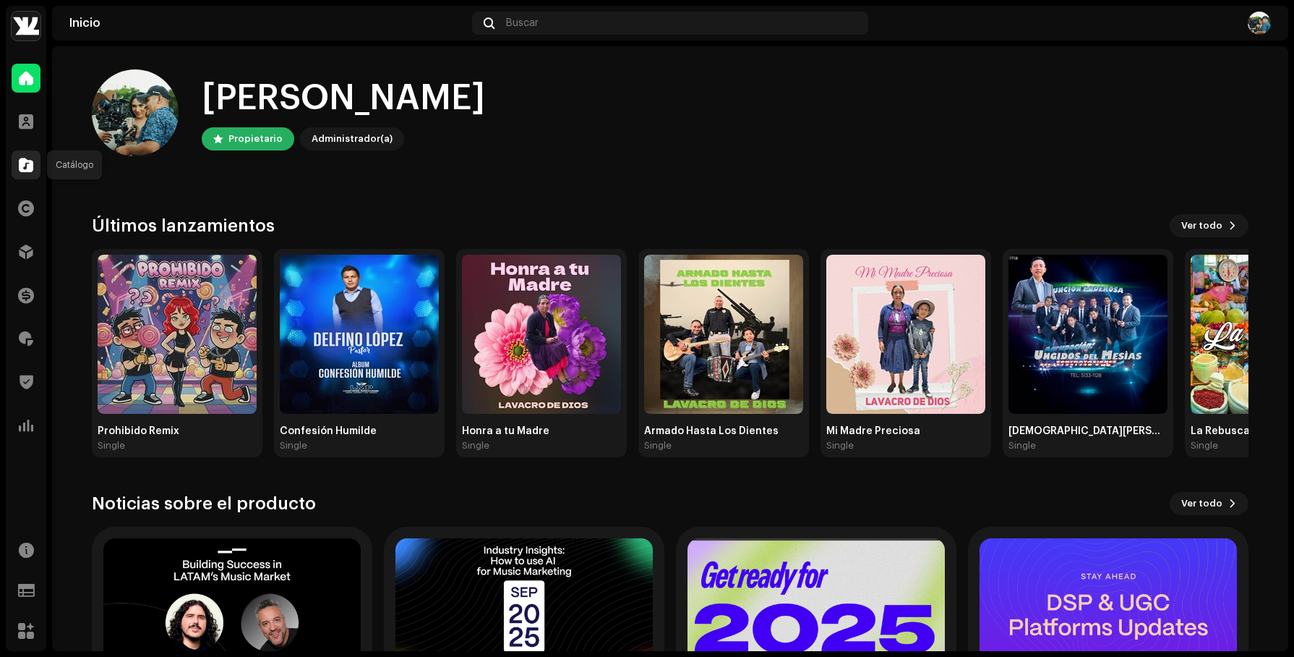
click at [32, 162] on span at bounding box center [26, 165] width 14 height 12
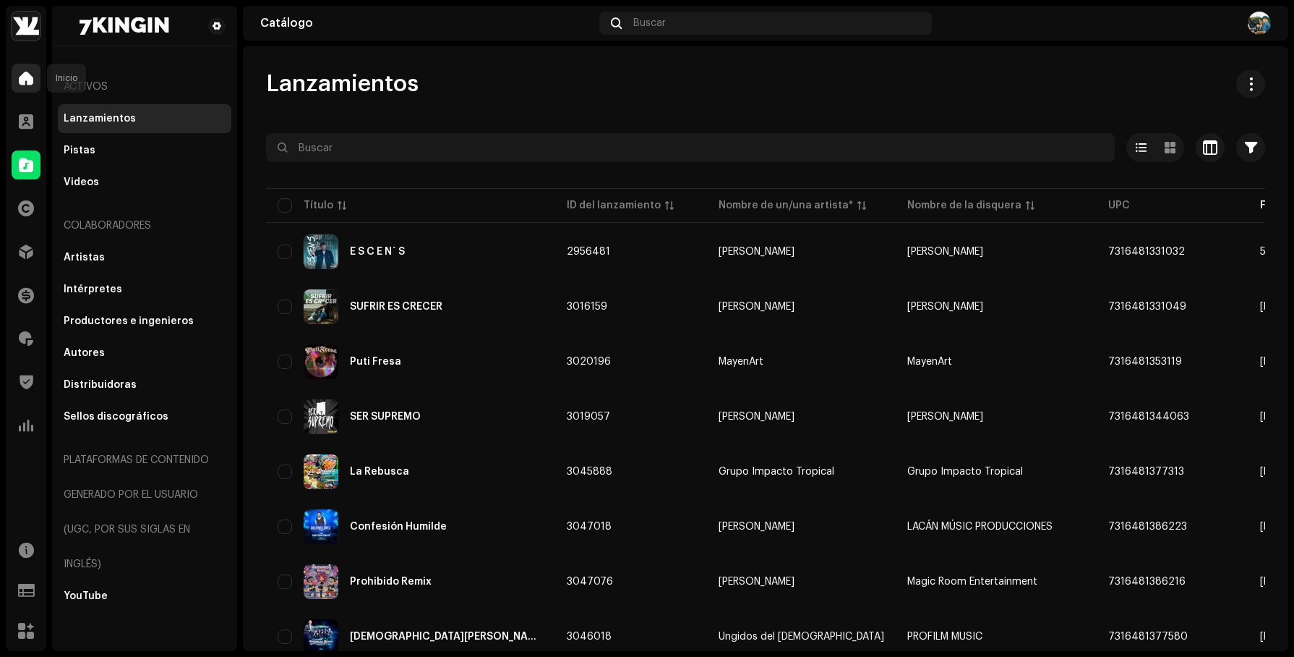
click at [29, 76] on span at bounding box center [26, 78] width 14 height 12
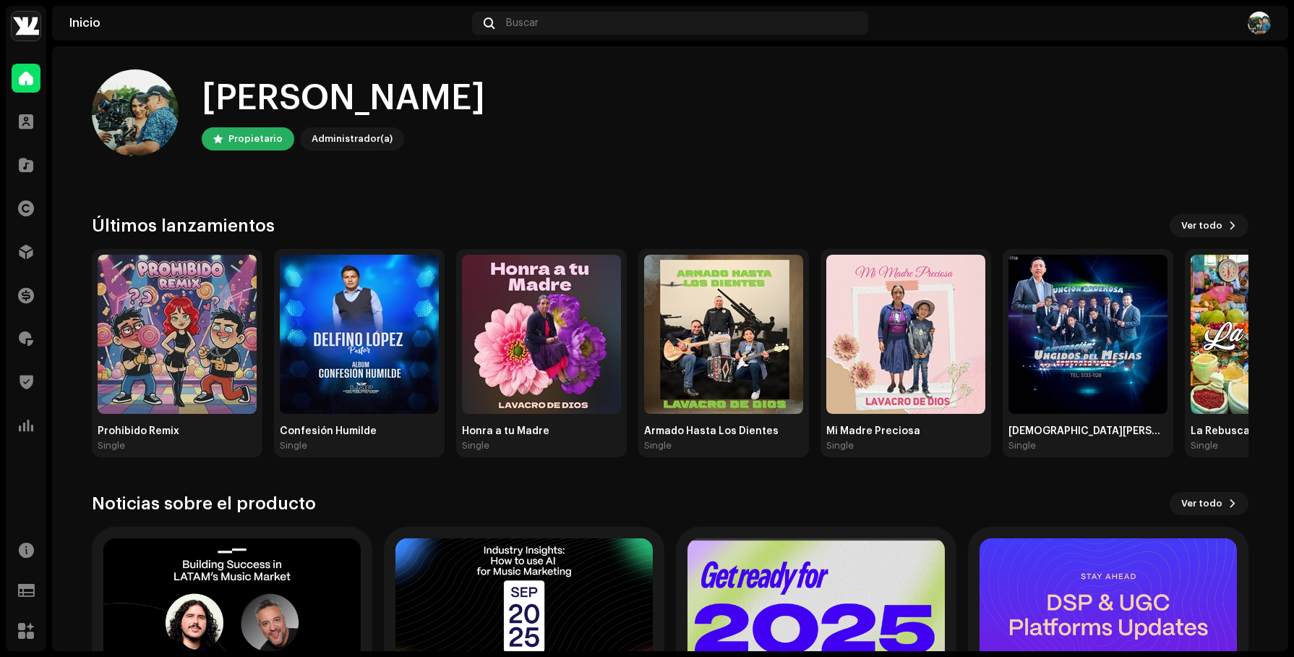
click at [1259, 22] on img at bounding box center [1259, 23] width 23 height 23
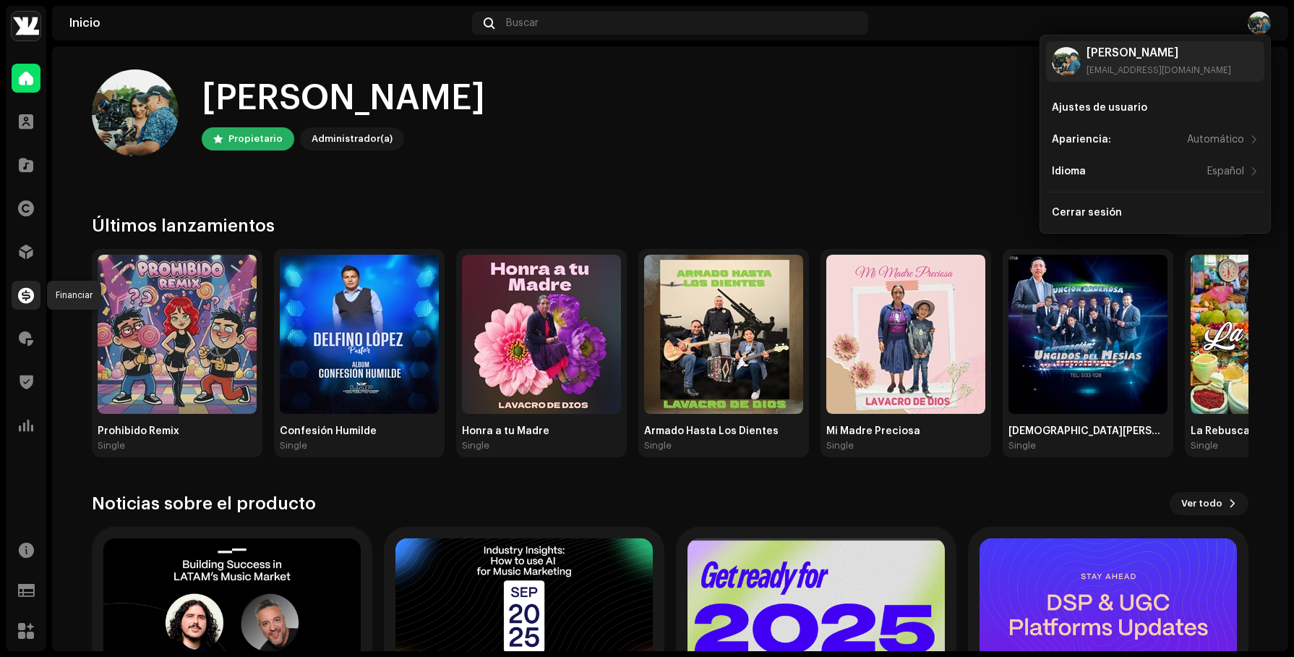
click at [21, 294] on span at bounding box center [26, 295] width 16 height 12
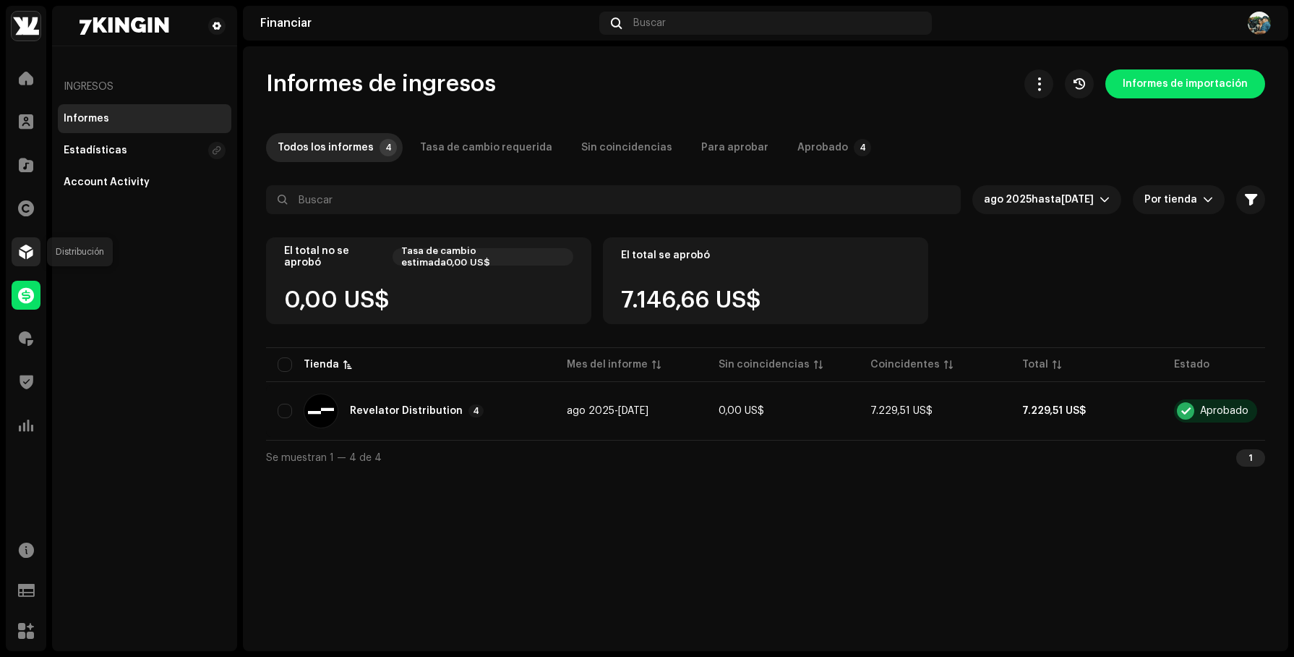
click at [26, 246] on span at bounding box center [26, 252] width 14 height 12
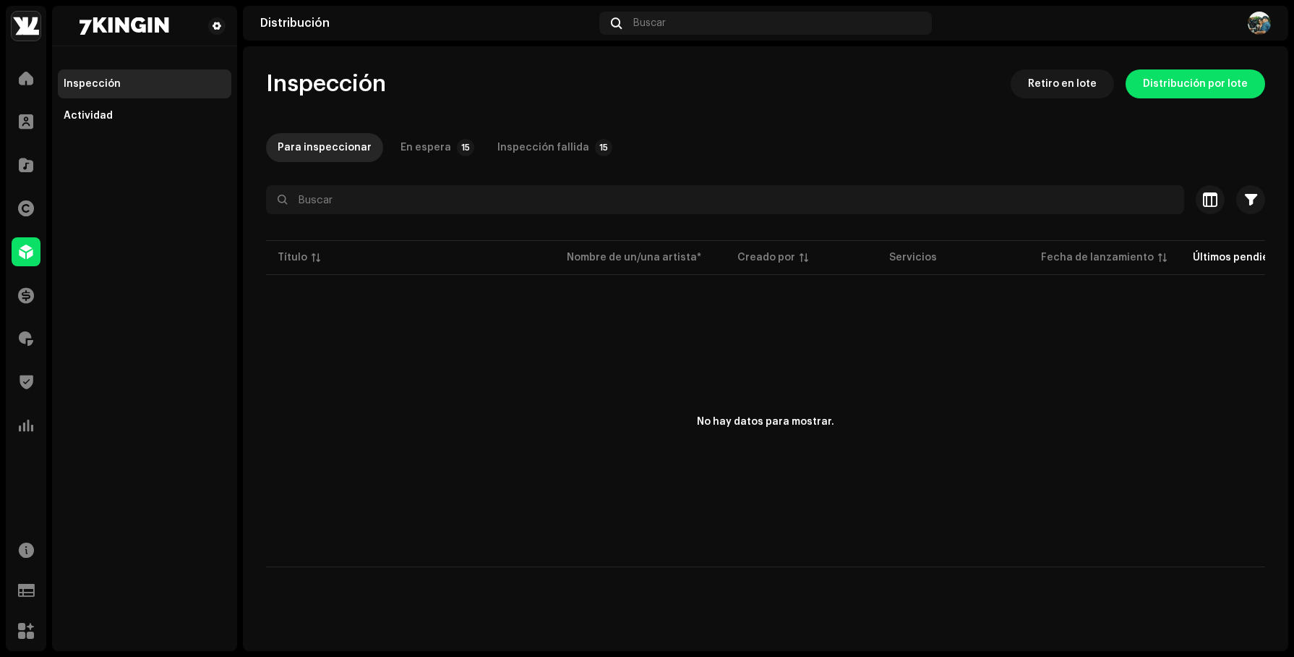
click at [1268, 21] on img at bounding box center [1259, 23] width 23 height 23
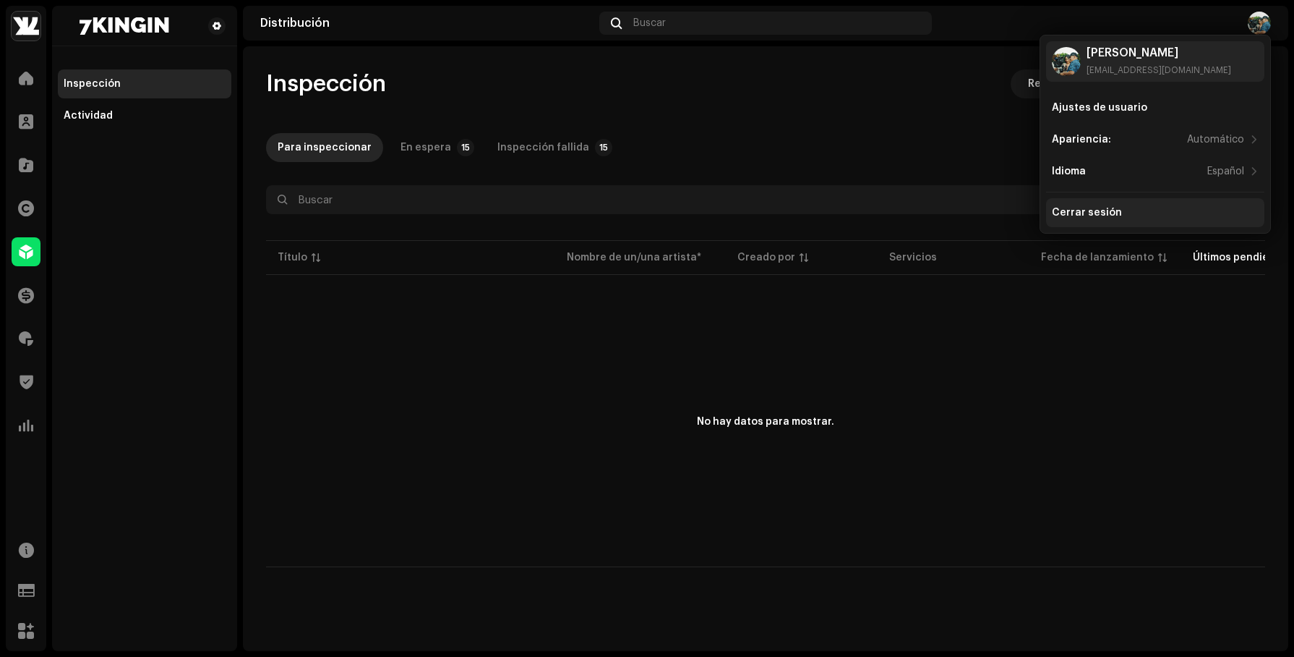
click at [1171, 210] on div "Cerrar sesión" at bounding box center [1155, 213] width 207 height 12
